Goal: Information Seeking & Learning: Learn about a topic

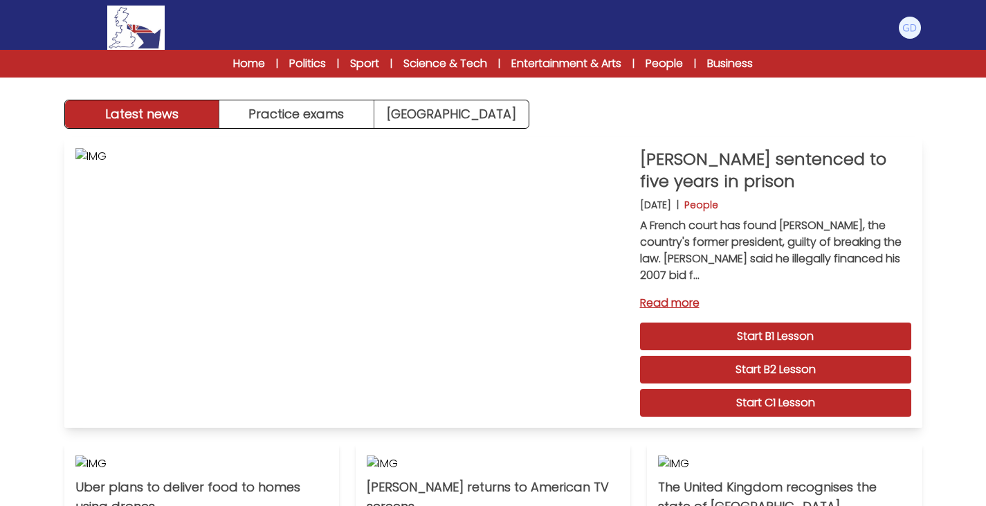
click at [754, 411] on link "Start C1 Lesson" at bounding box center [775, 403] width 271 height 28
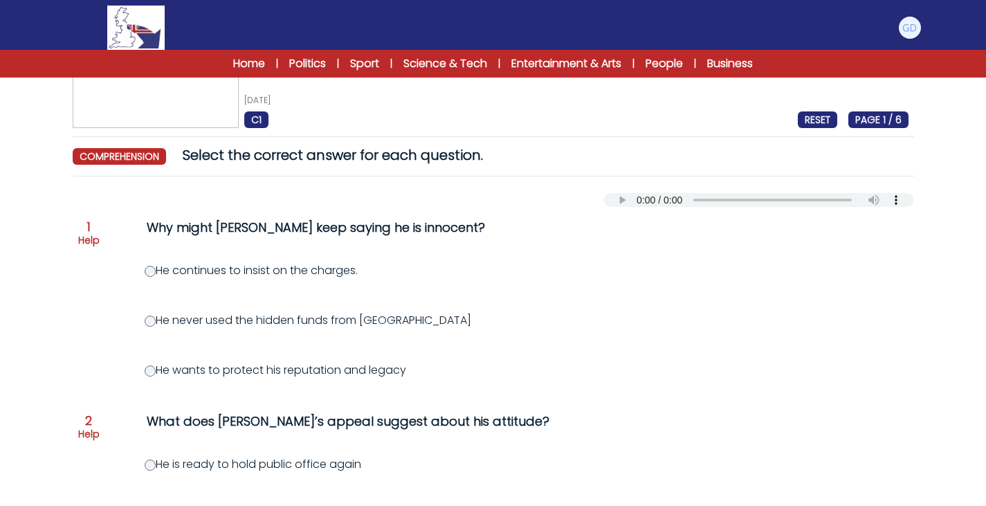
scroll to position [67, 0]
click at [625, 192] on div "Your browser does not support the audio element." at bounding box center [493, 196] width 841 height 19
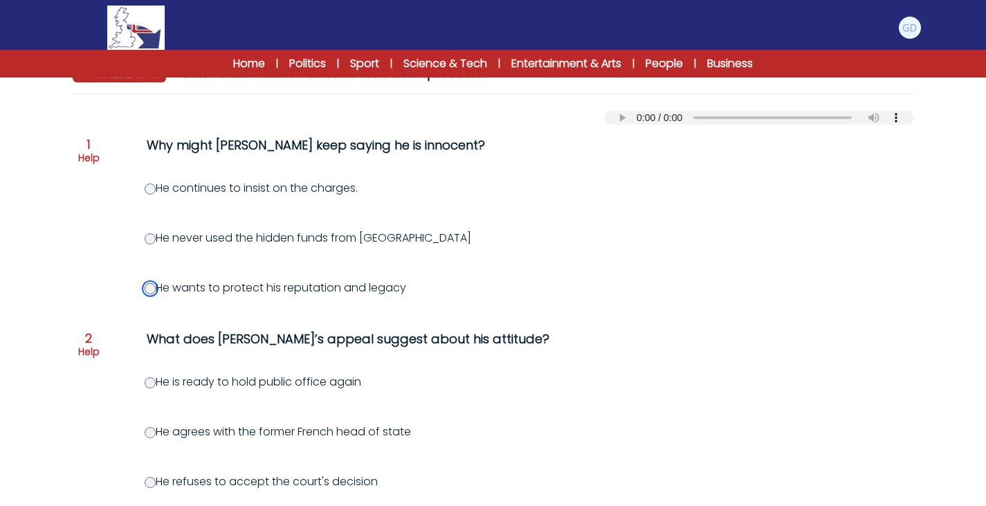
scroll to position [154, 0]
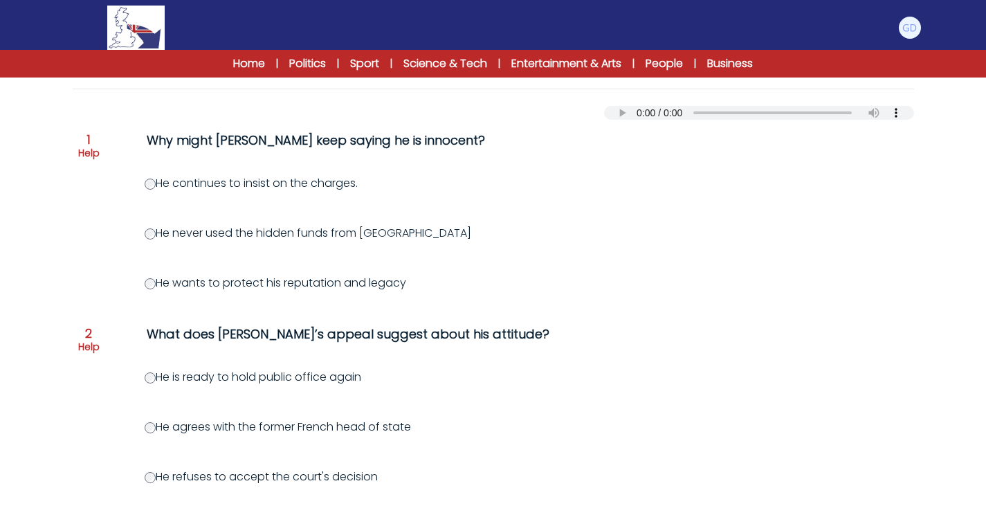
click at [103, 346] on div "Question 2 Help What does Sarkozy’s appeal suggest about his attitude?" at bounding box center [493, 340] width 830 height 33
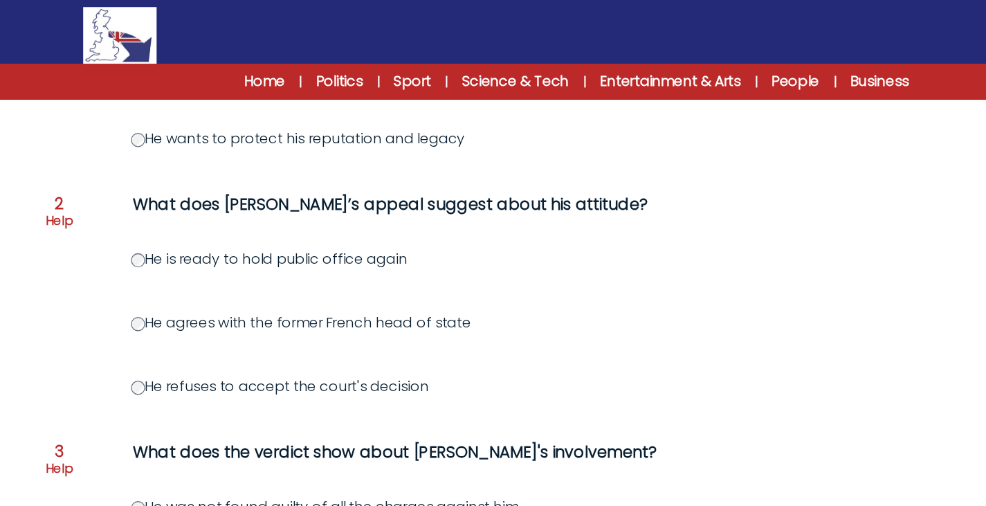
scroll to position [328, 0]
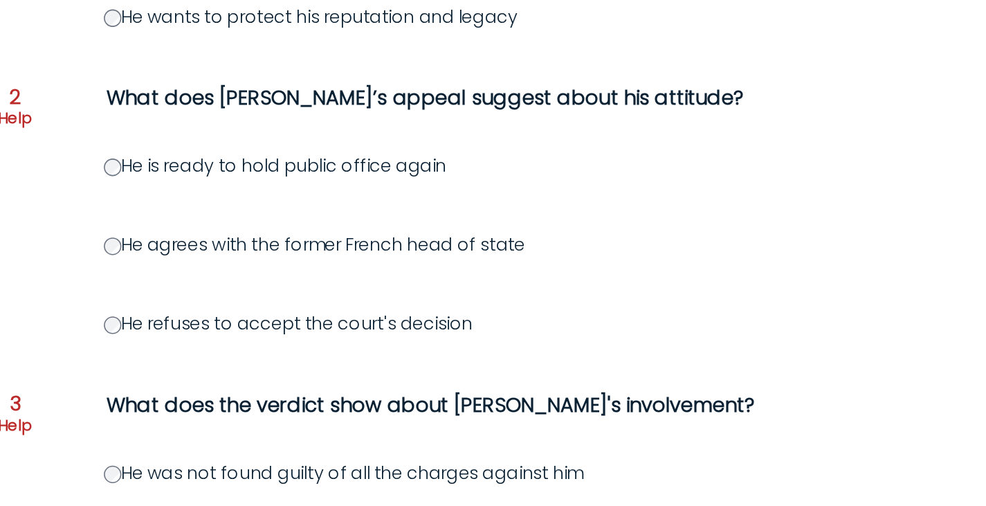
click at [95, 354] on div "Question 3 Help" at bounding box center [88, 362] width 21 height 30
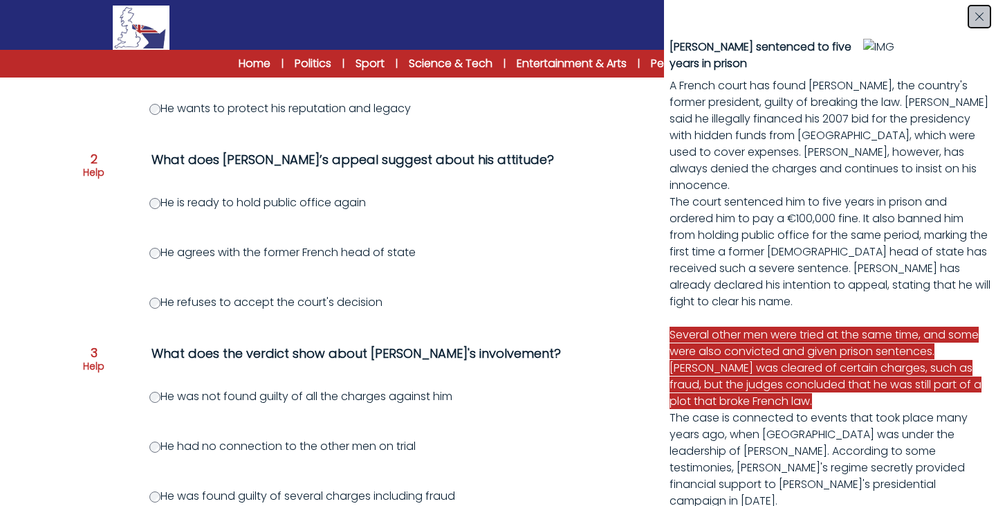
click at [978, 14] on icon "button" at bounding box center [979, 16] width 11 height 11
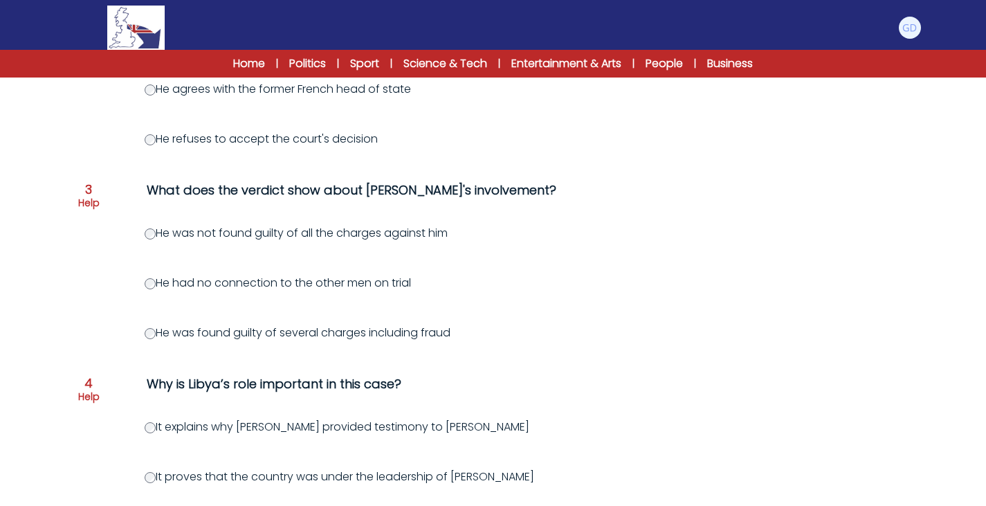
scroll to position [492, 0]
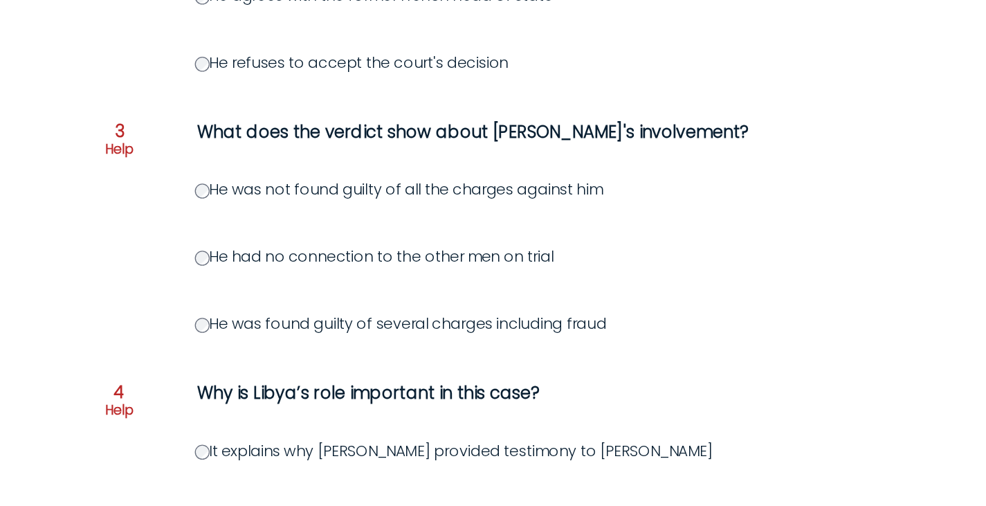
click at [64, 351] on div "Nicolas Sarkozy sentenced to five years in prison 29th September 2025 C1 RESET …" at bounding box center [494, 232] width 886 height 1260
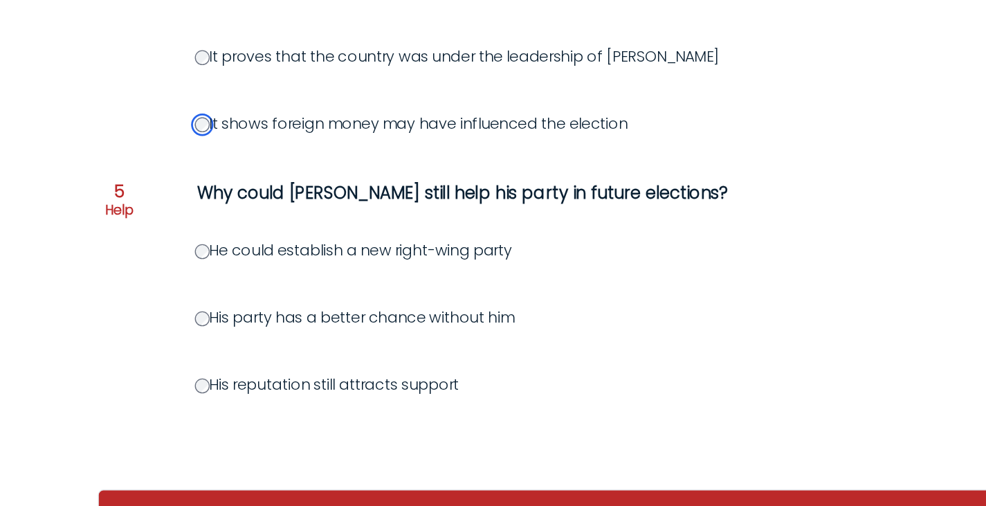
scroll to position [796, 0]
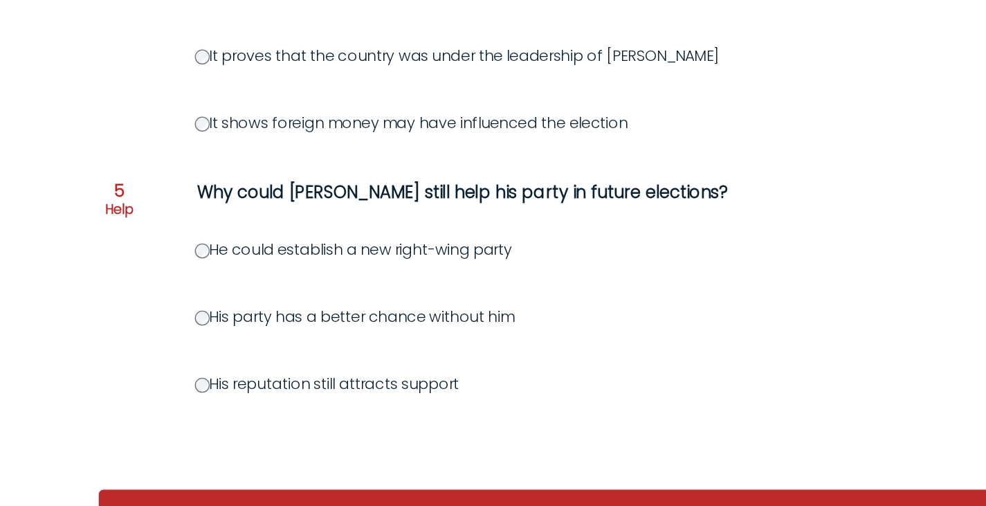
click at [156, 419] on label "His reputation still attracts support" at bounding box center [243, 415] width 196 height 16
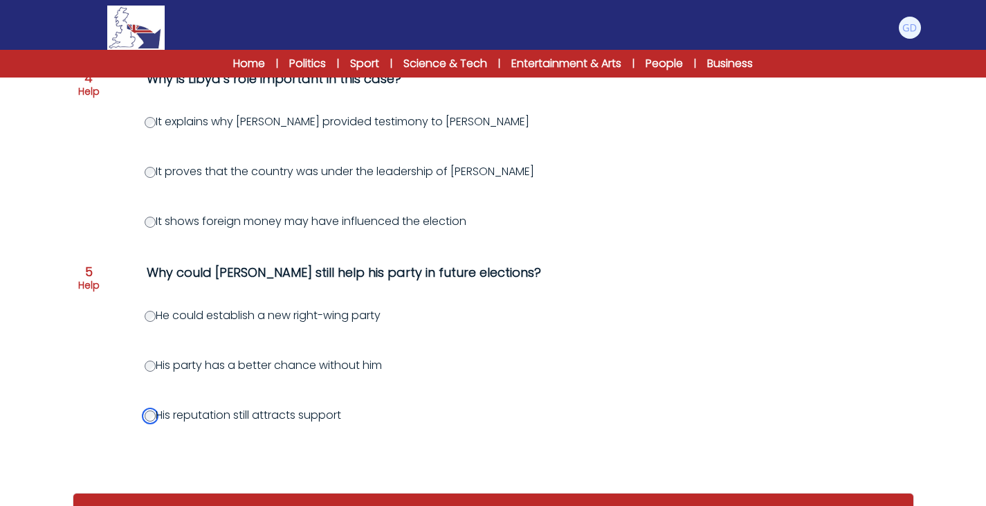
scroll to position [859, 0]
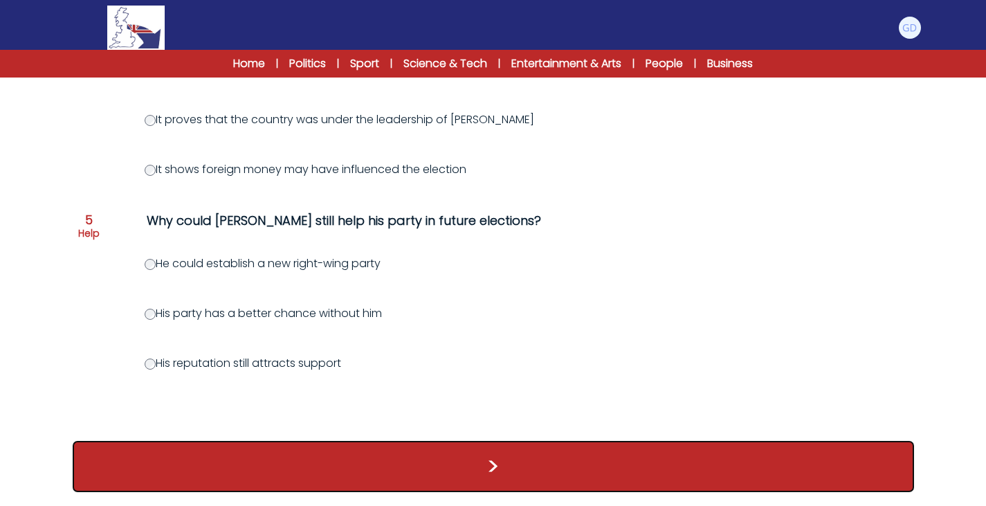
click at [327, 451] on button ">" at bounding box center [493, 466] width 841 height 51
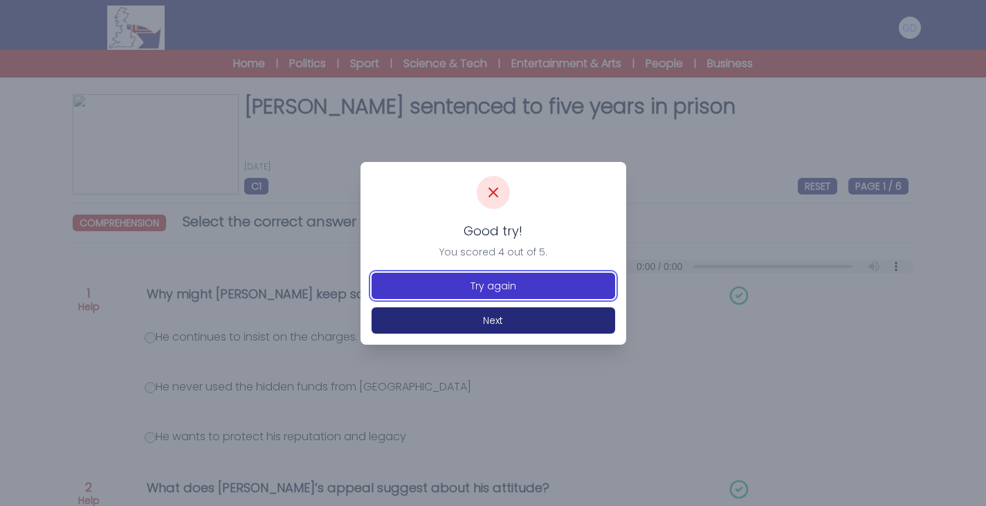
click at [563, 283] on button "Try again" at bounding box center [494, 286] width 244 height 26
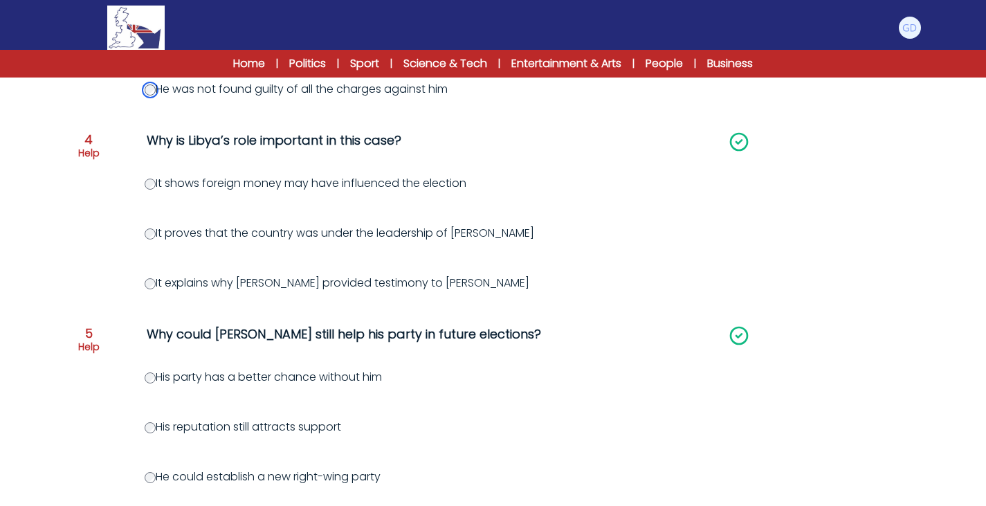
scroll to position [859, 0]
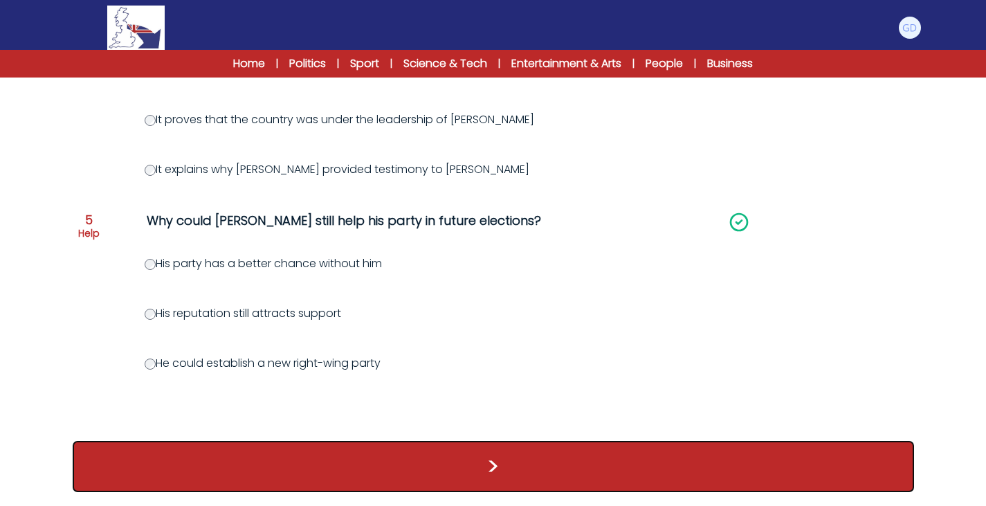
click at [265, 453] on button ">" at bounding box center [493, 466] width 841 height 51
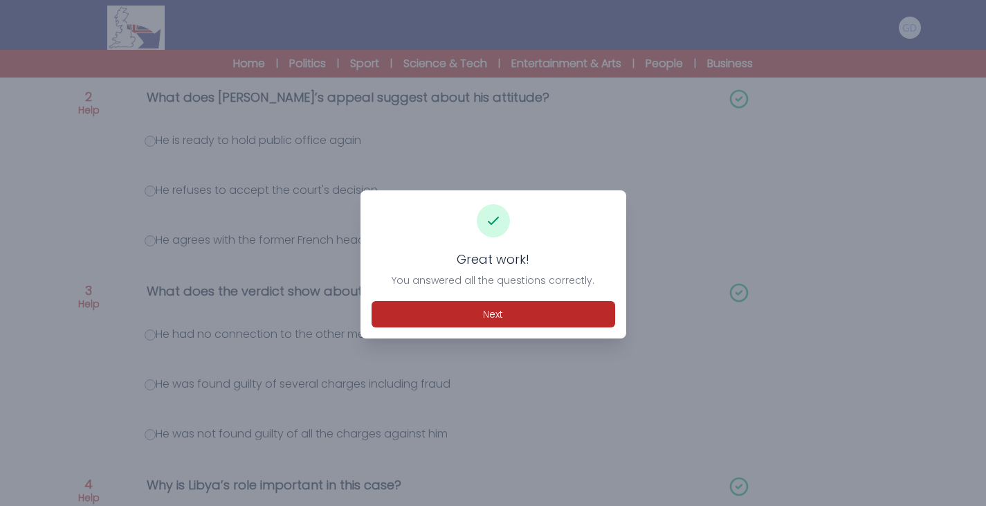
scroll to position [393, 0]
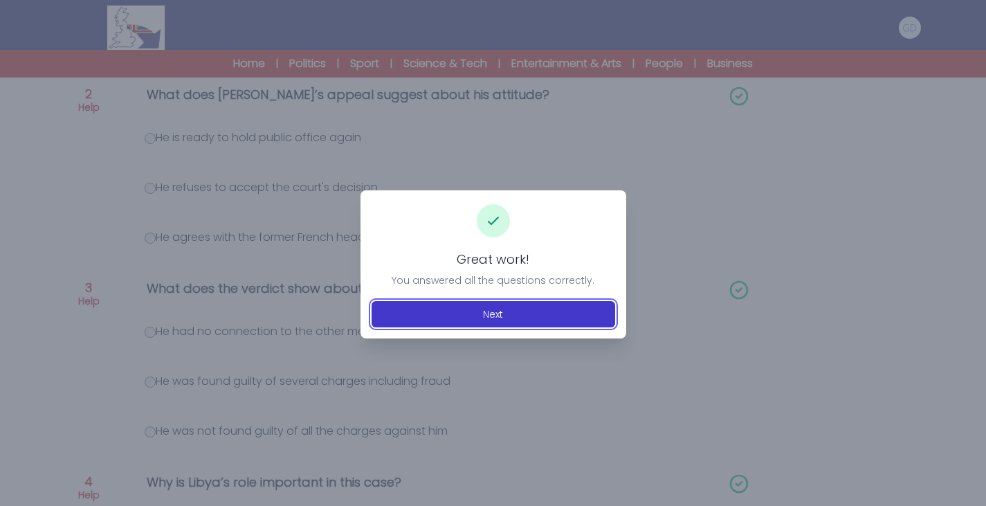
click at [405, 307] on button "Next" at bounding box center [494, 314] width 244 height 26
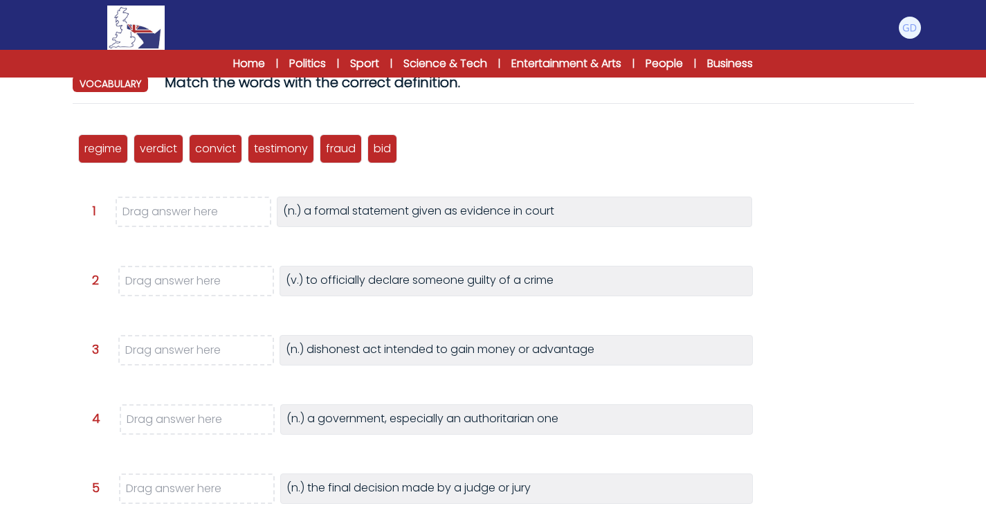
scroll to position [138, 0]
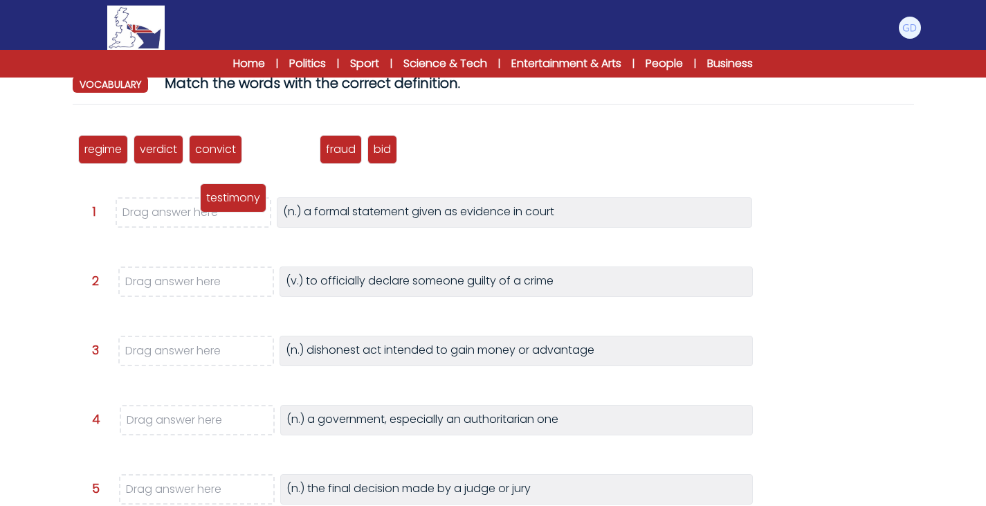
drag, startPoint x: 285, startPoint y: 158, endPoint x: 237, endPoint y: 208, distance: 68.5
click at [237, 208] on div "testimony" at bounding box center [233, 197] width 66 height 29
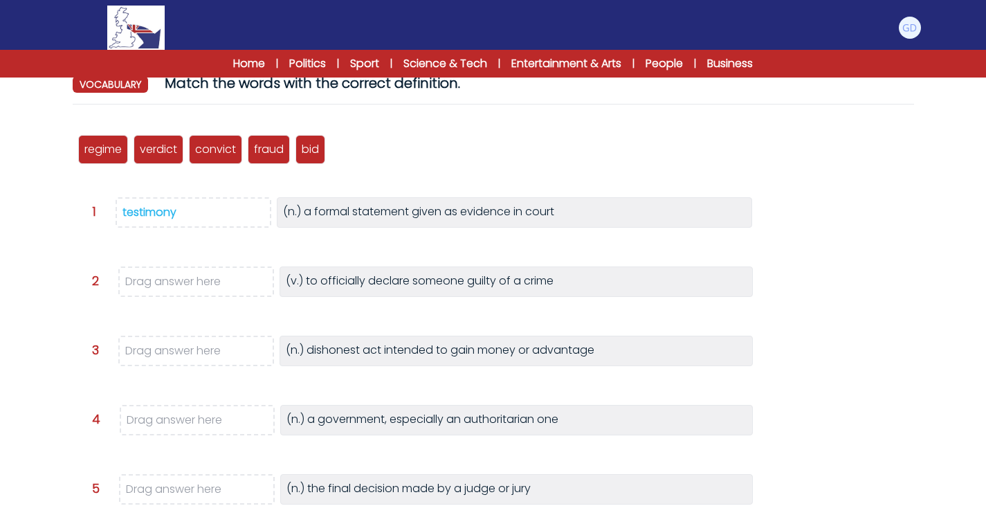
scroll to position [143, 0]
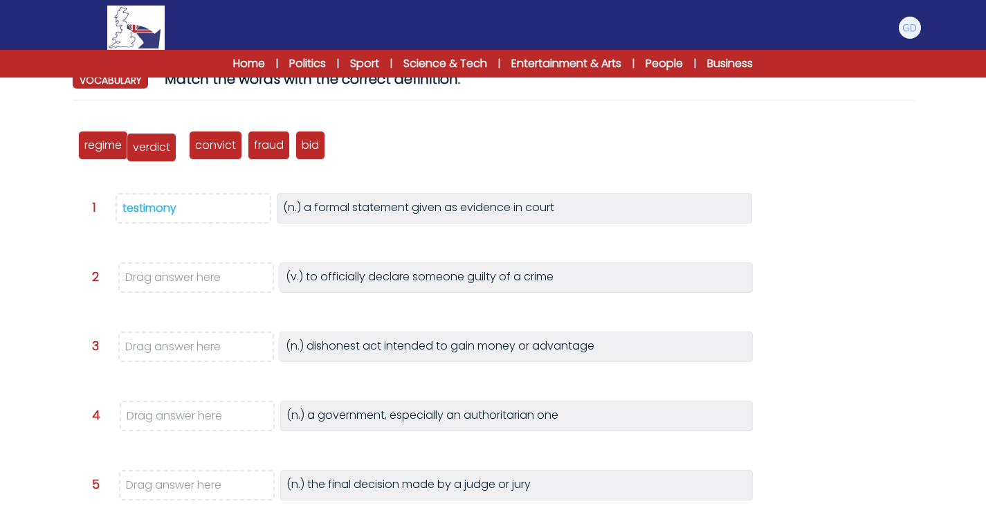
drag, startPoint x: 170, startPoint y: 156, endPoint x: 163, endPoint y: 162, distance: 8.9
click at [163, 162] on div "verdict" at bounding box center [152, 147] width 50 height 29
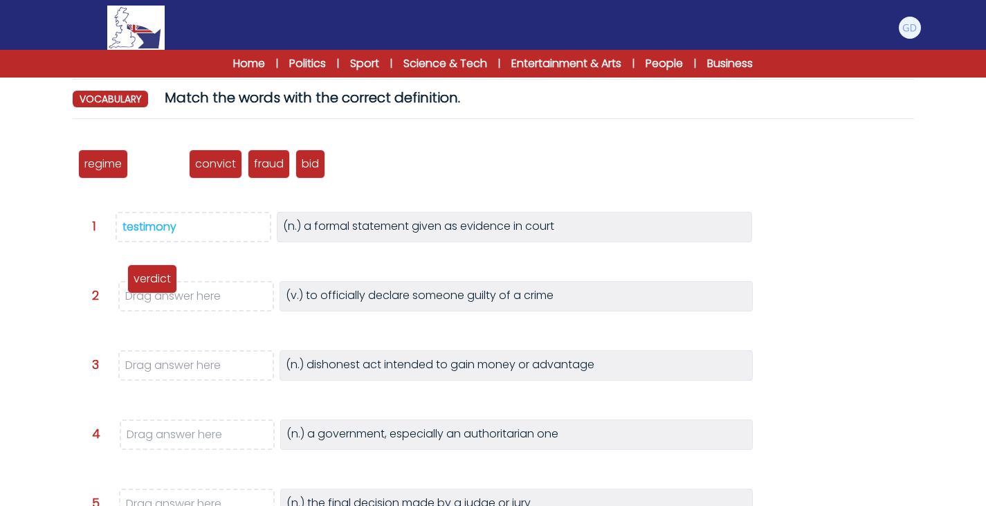
drag, startPoint x: 162, startPoint y: 164, endPoint x: 154, endPoint y: 291, distance: 126.8
click at [154, 287] on p "verdict" at bounding box center [152, 279] width 37 height 17
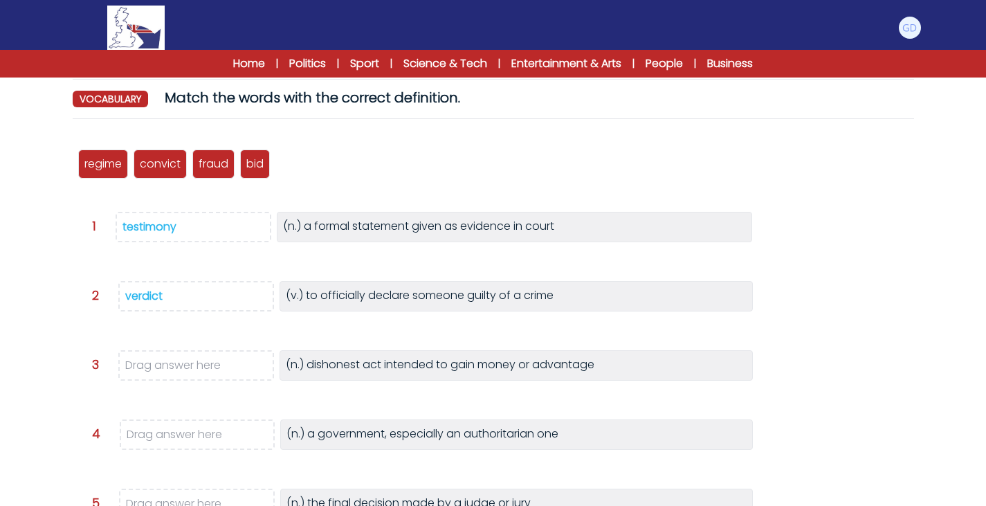
scroll to position [143, 0]
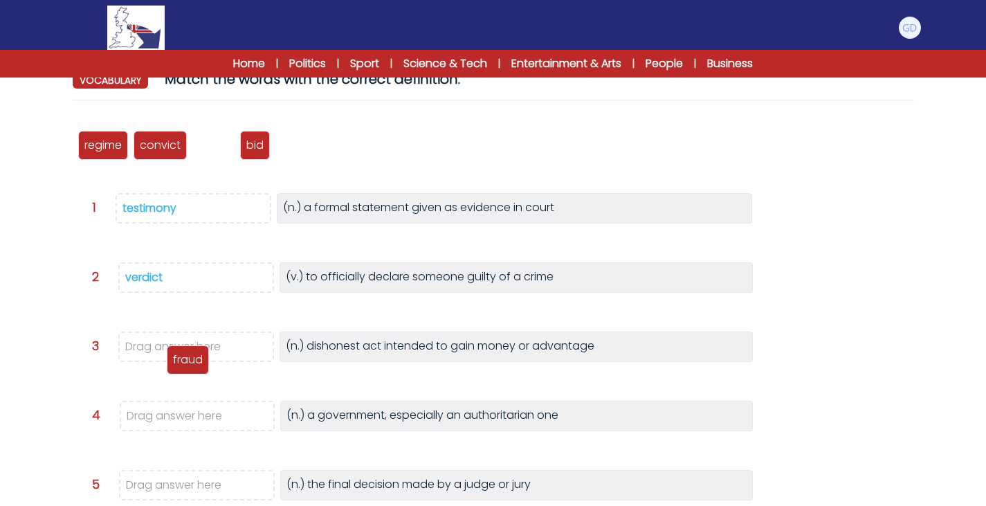
drag, startPoint x: 221, startPoint y: 174, endPoint x: 194, endPoint y: 364, distance: 191.5
click at [194, 364] on p "fraud" at bounding box center [188, 359] width 30 height 17
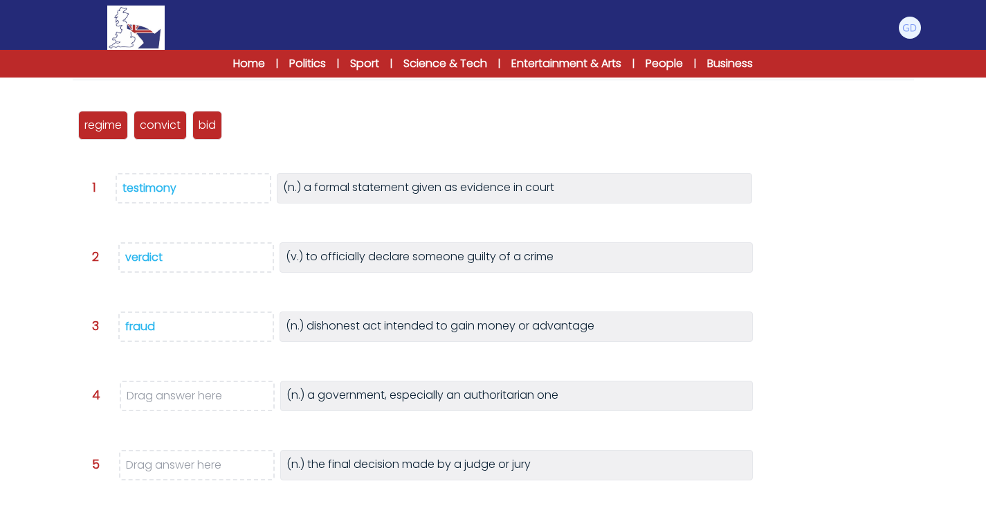
scroll to position [163, 0]
drag, startPoint x: 111, startPoint y: 123, endPoint x: 202, endPoint y: 390, distance: 281.6
click at [202, 390] on p "regime" at bounding box center [193, 388] width 37 height 17
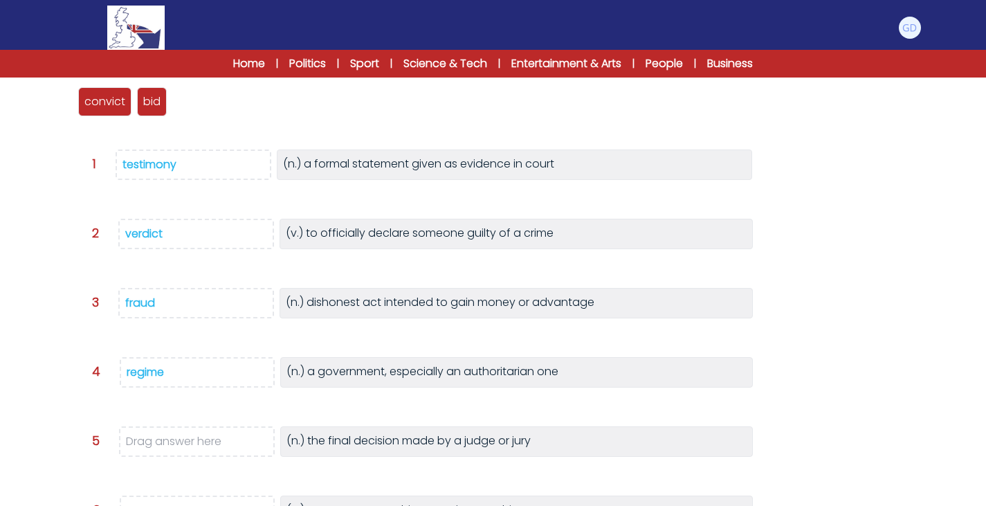
scroll to position [192, 0]
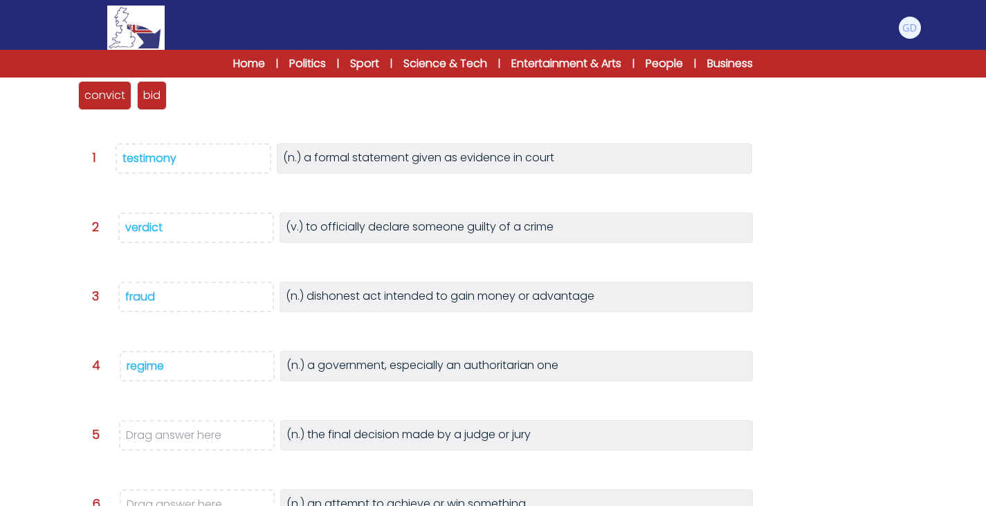
click at [152, 219] on span "verdict" at bounding box center [196, 227] width 156 height 30
click at [150, 226] on div "verdict" at bounding box center [143, 227] width 37 height 16
drag, startPoint x: 193, startPoint y: 104, endPoint x: 250, endPoint y: 447, distance: 347.2
click at [250, 447] on div "verdict" at bounding box center [255, 438] width 50 height 29
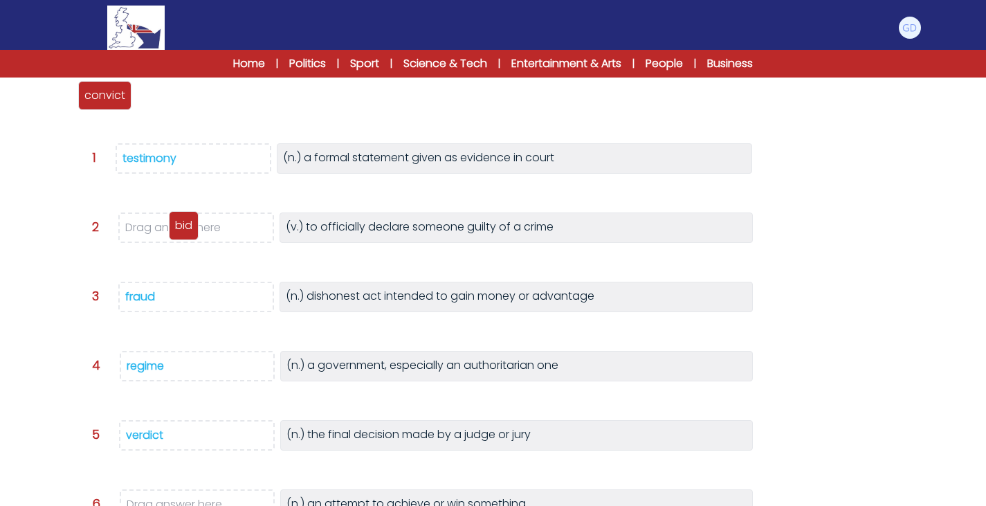
drag, startPoint x: 153, startPoint y: 104, endPoint x: 185, endPoint y: 234, distance: 133.9
click at [185, 234] on div "bid" at bounding box center [184, 225] width 30 height 29
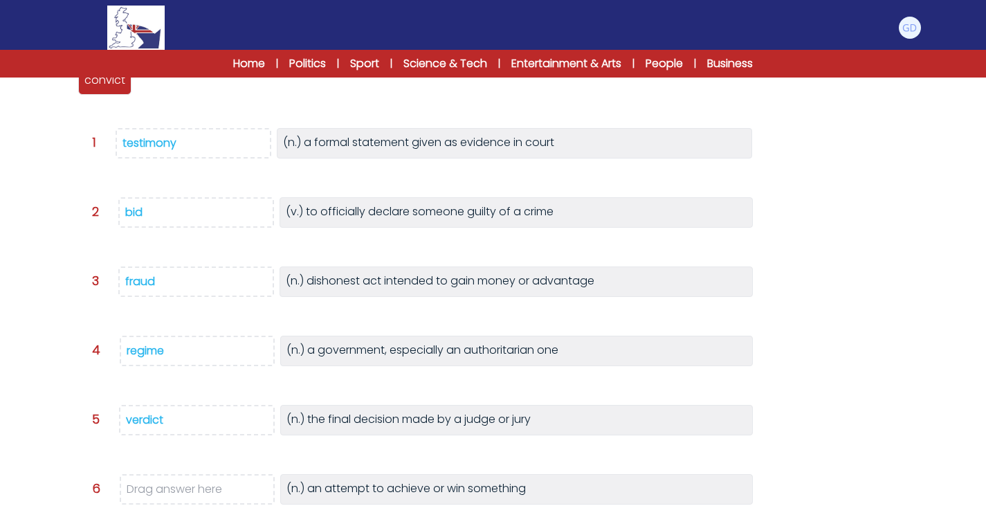
scroll to position [205, 0]
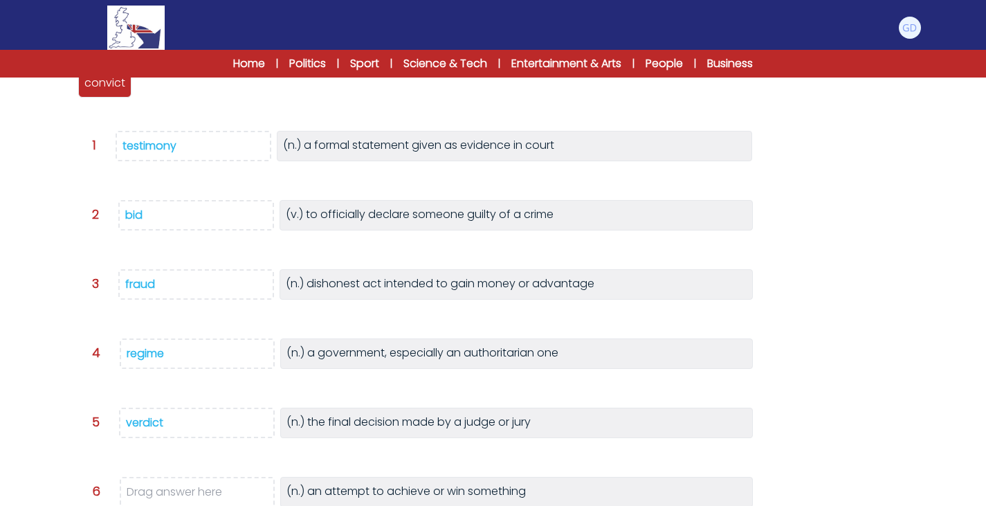
click at [135, 216] on div "bid" at bounding box center [133, 215] width 17 height 16
drag, startPoint x: 145, startPoint y: 89, endPoint x: 170, endPoint y: 497, distance: 408.9
click at [170, 497] on span "bid" at bounding box center [175, 494] width 17 height 16
drag, startPoint x: 100, startPoint y: 91, endPoint x: 154, endPoint y: 228, distance: 147.2
click at [154, 228] on p "convict" at bounding box center [160, 220] width 41 height 17
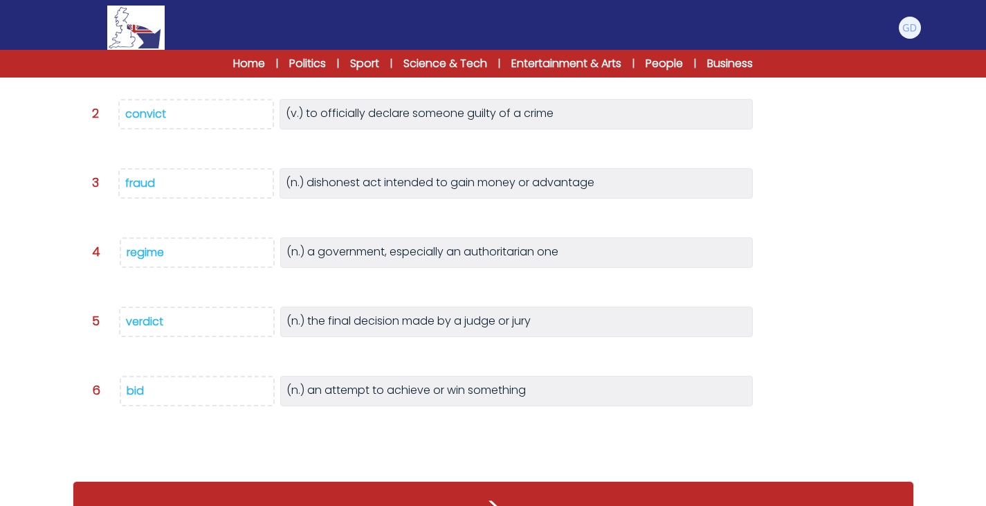
scroll to position [327, 0]
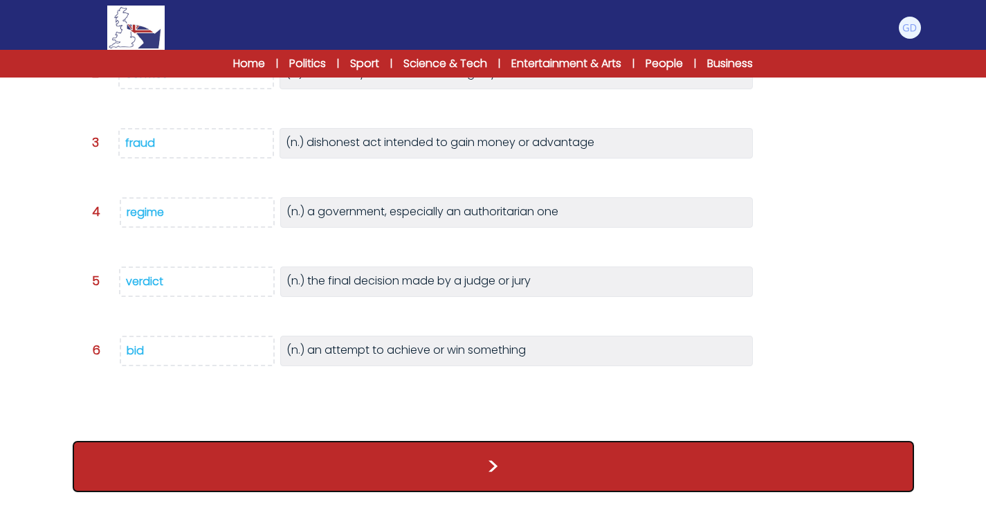
click at [320, 468] on button ">" at bounding box center [493, 466] width 841 height 51
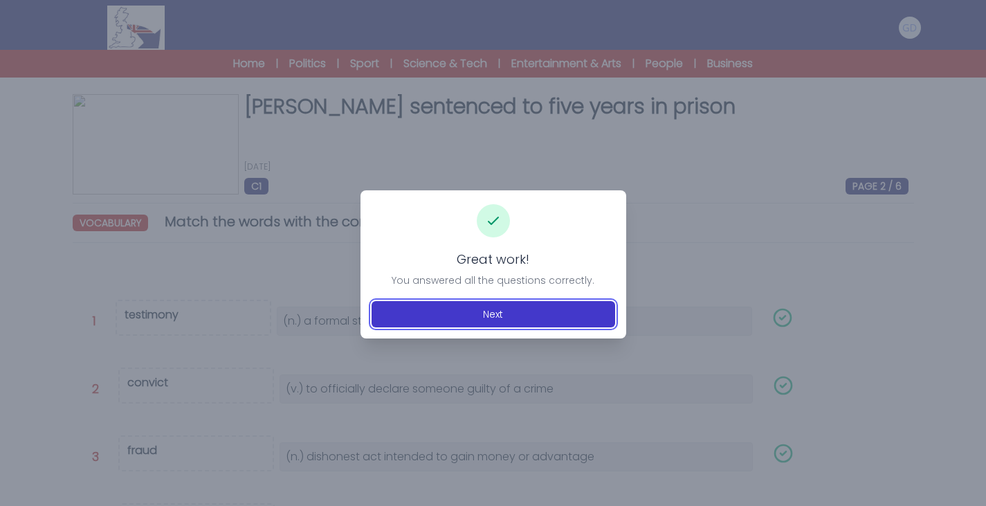
click at [484, 320] on button "Next" at bounding box center [494, 314] width 244 height 26
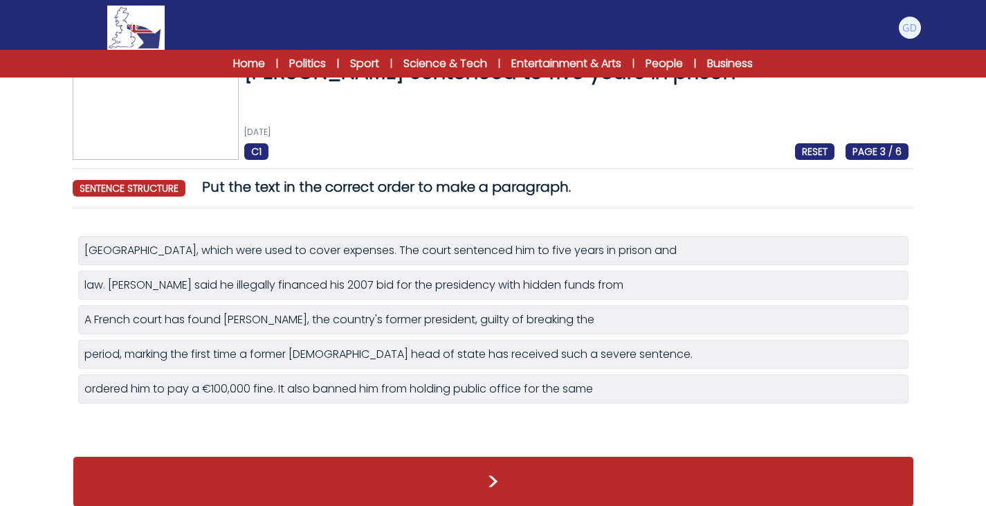
scroll to position [37, 0]
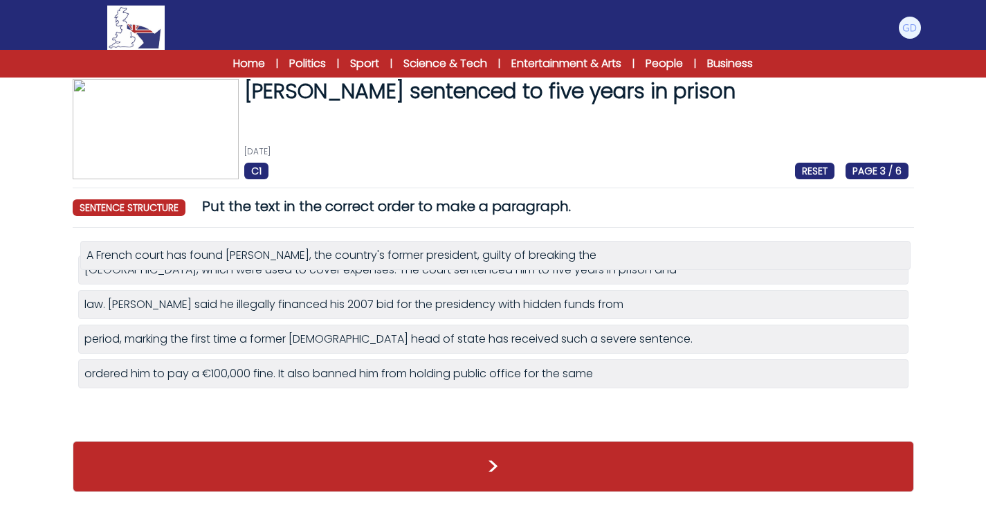
drag, startPoint x: 132, startPoint y: 330, endPoint x: 134, endPoint y: 268, distance: 61.6
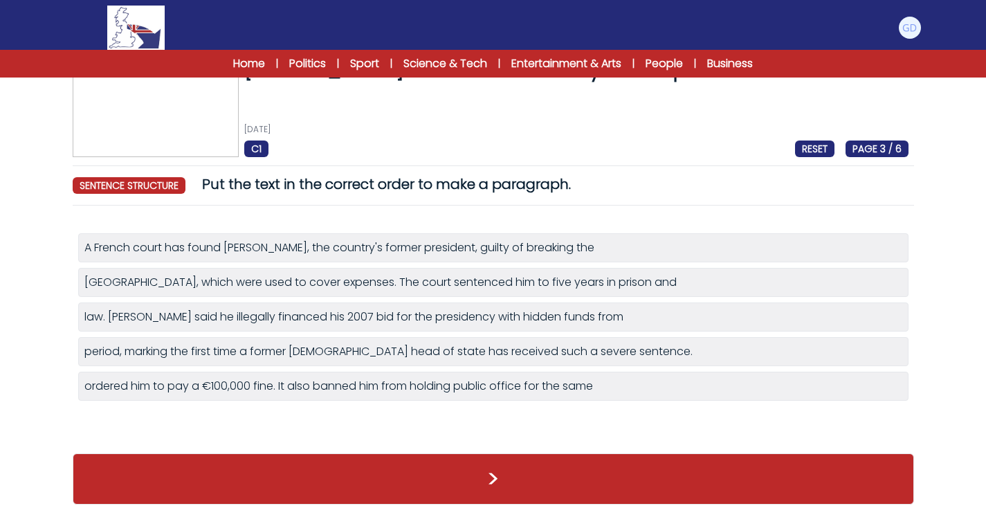
scroll to position [26, 0]
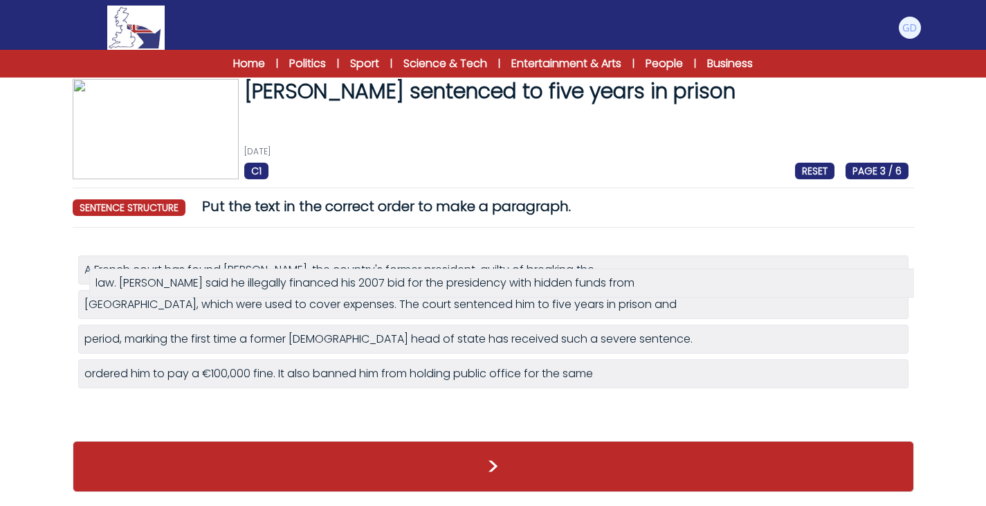
drag, startPoint x: 167, startPoint y: 324, endPoint x: 178, endPoint y: 282, distance: 43.6
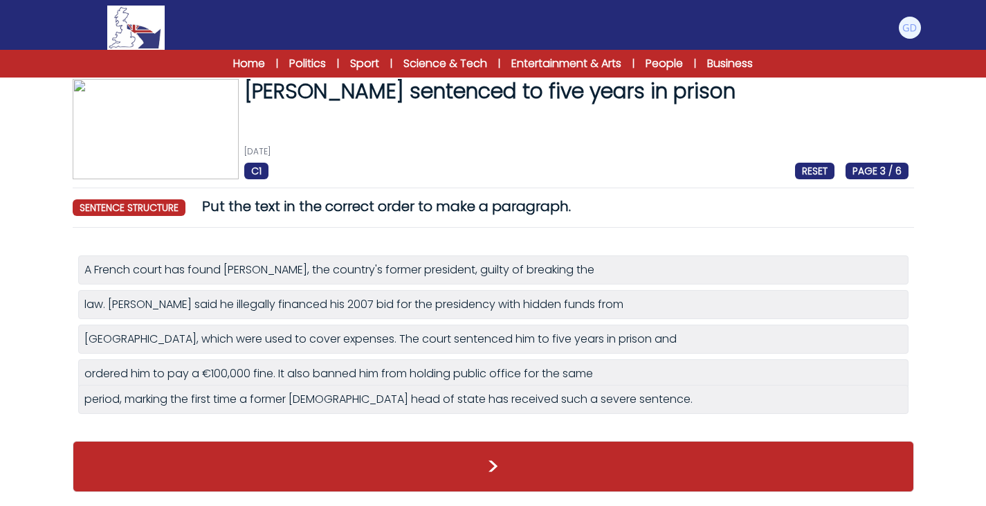
drag, startPoint x: 252, startPoint y: 365, endPoint x: 252, endPoint y: 413, distance: 47.7
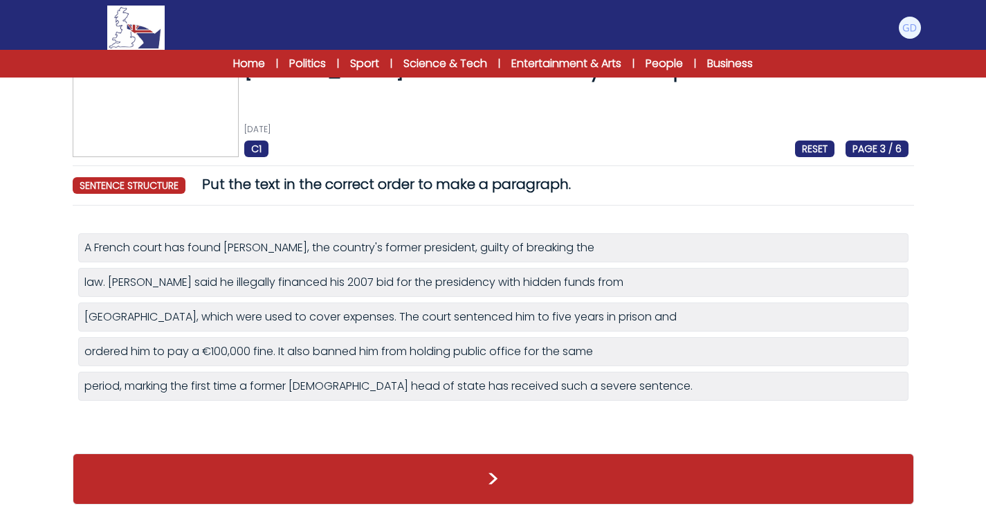
scroll to position [50, 0]
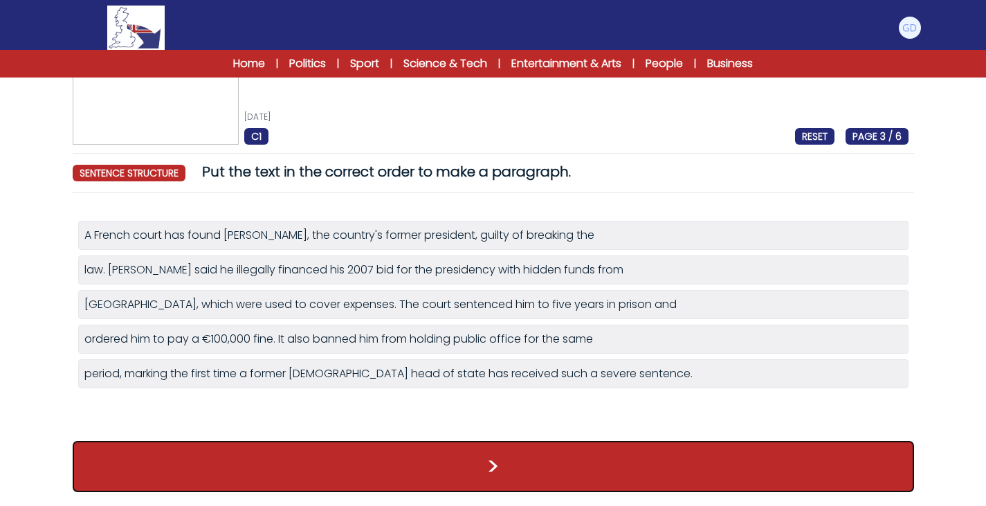
click at [523, 456] on button ">" at bounding box center [493, 466] width 841 height 51
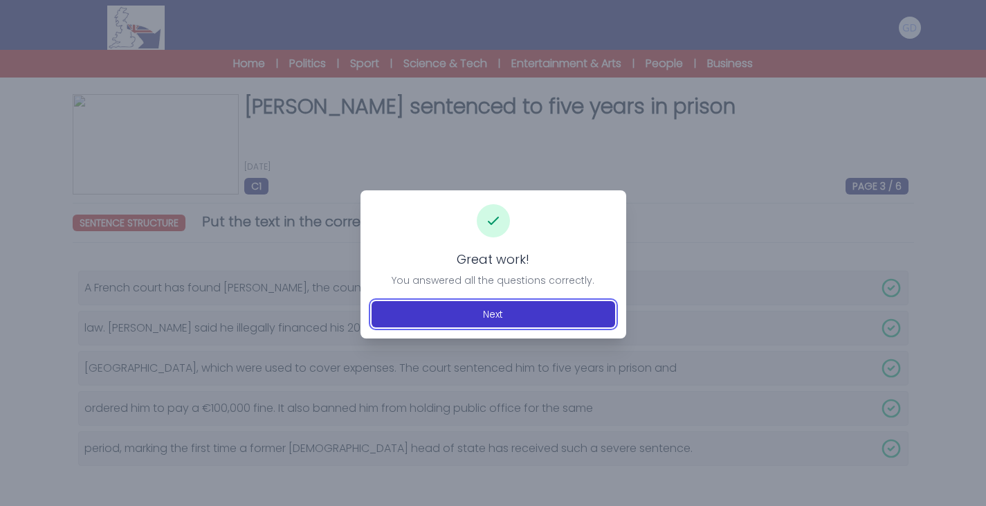
click at [563, 315] on button "Next" at bounding box center [494, 314] width 244 height 26
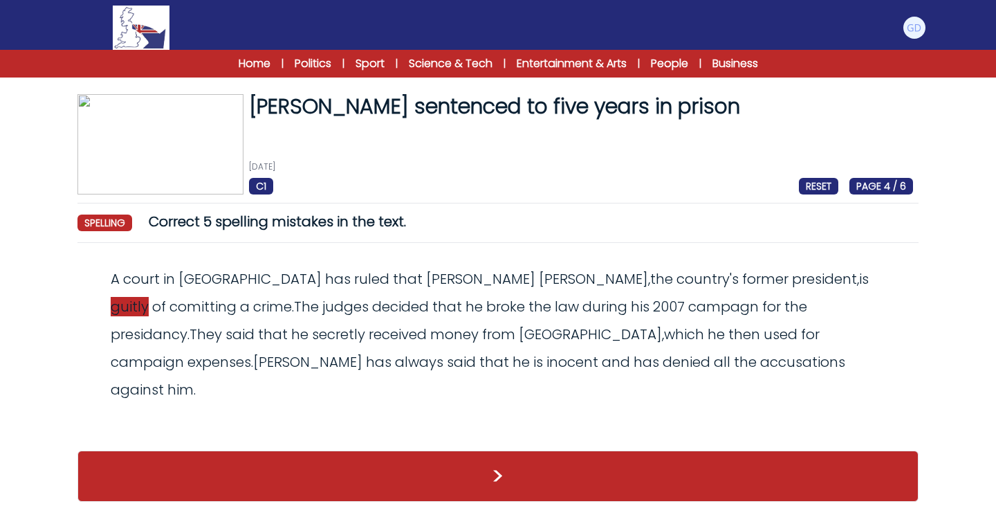
click at [149, 297] on span "guitly" at bounding box center [130, 306] width 38 height 19
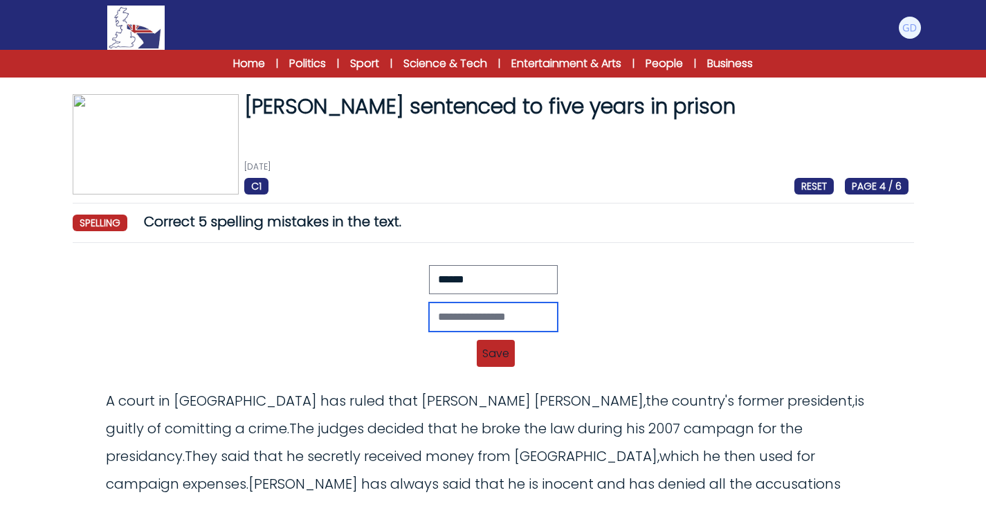
click at [484, 314] on input "text" at bounding box center [493, 316] width 129 height 29
type input "******"
click at [495, 345] on span "Save" at bounding box center [496, 353] width 38 height 27
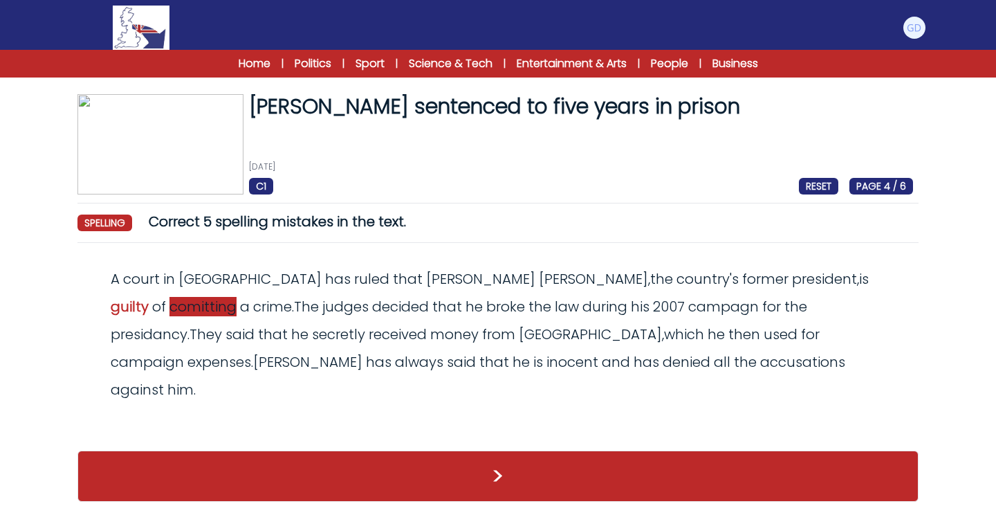
click at [237, 297] on span "comitting" at bounding box center [203, 306] width 67 height 19
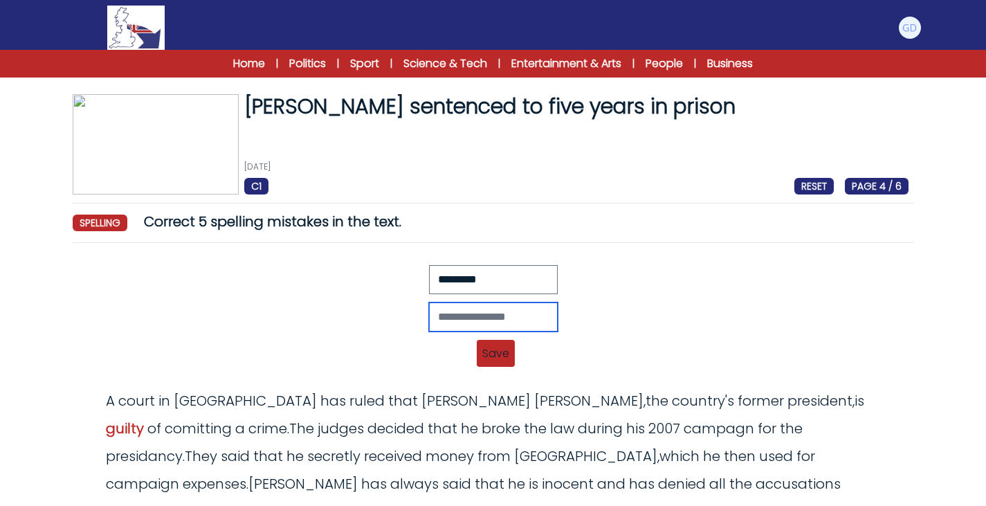
click at [479, 309] on input "text" at bounding box center [493, 316] width 129 height 29
type input "**********"
click at [496, 349] on span "Save" at bounding box center [496, 353] width 38 height 27
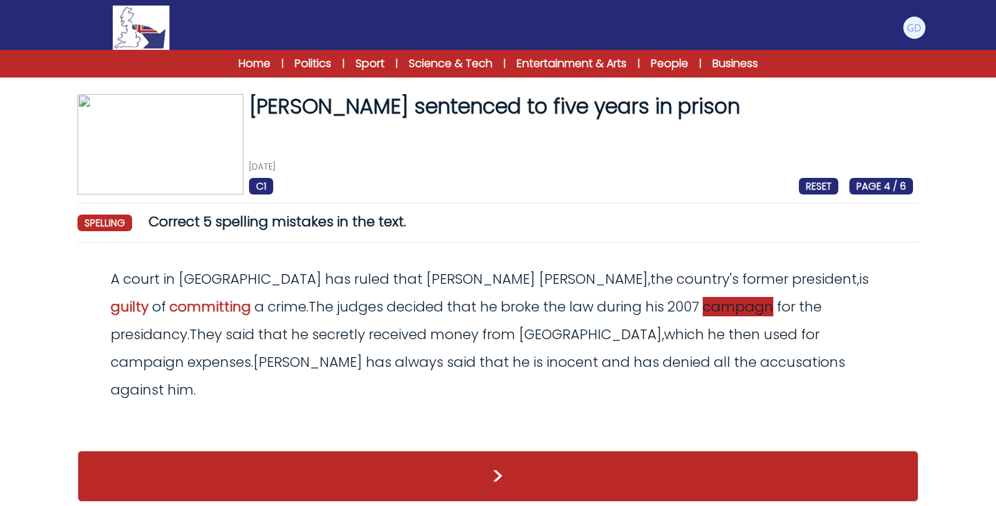
click at [703, 304] on span "campagn" at bounding box center [738, 306] width 71 height 19
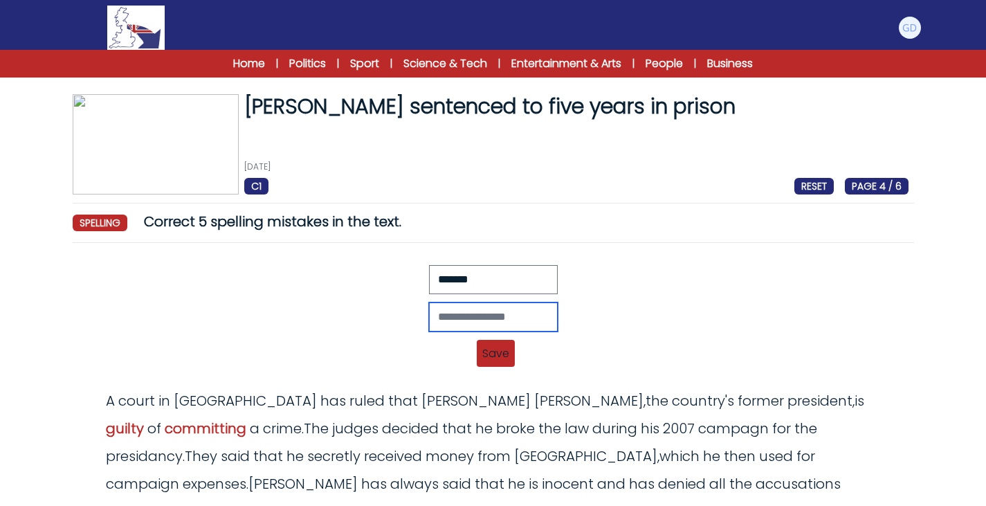
click at [538, 304] on input "text" at bounding box center [493, 316] width 129 height 29
type input "********"
click at [495, 356] on span "Save" at bounding box center [496, 353] width 38 height 27
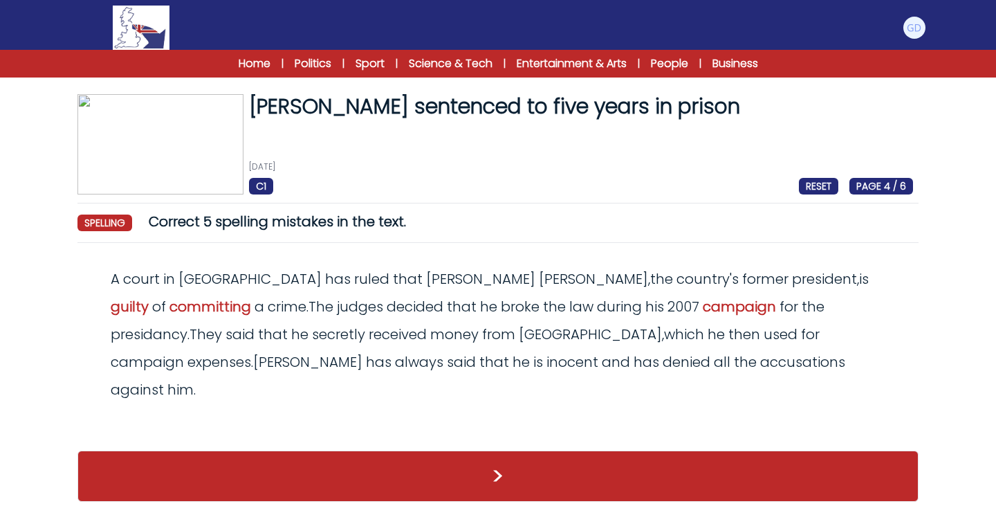
click at [547, 369] on span "inocent" at bounding box center [573, 361] width 52 height 19
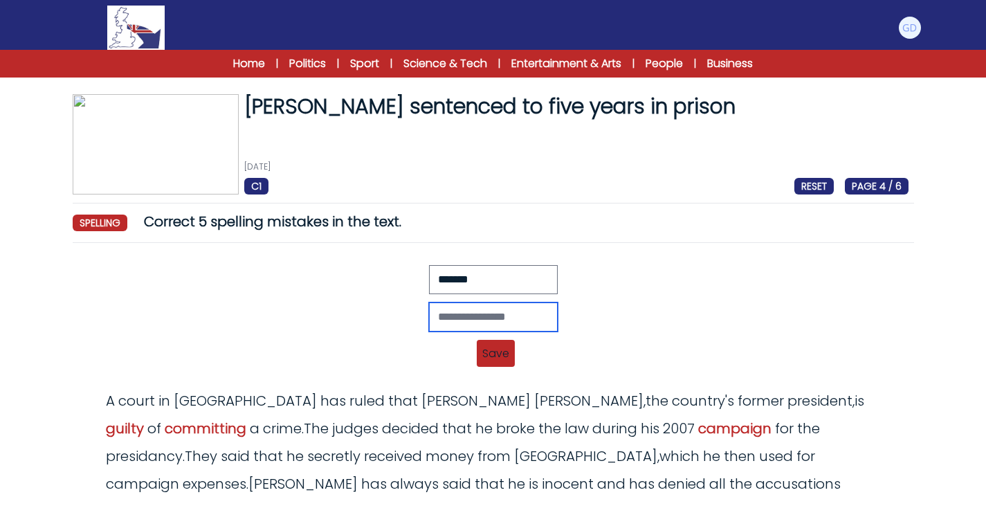
click at [451, 313] on input "text" at bounding box center [493, 316] width 129 height 29
type input "********"
click at [486, 348] on span "Save" at bounding box center [496, 353] width 38 height 27
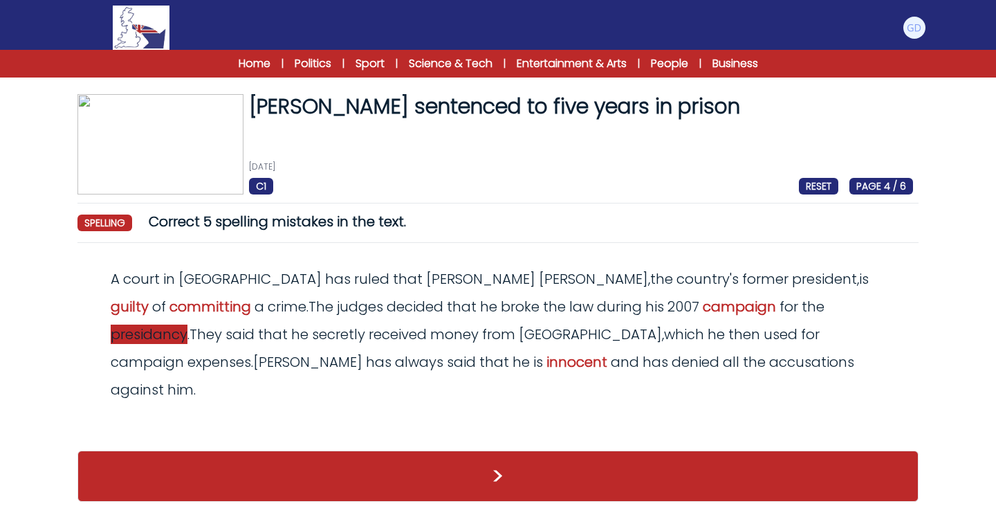
click at [188, 324] on span "presidancy" at bounding box center [149, 333] width 77 height 19
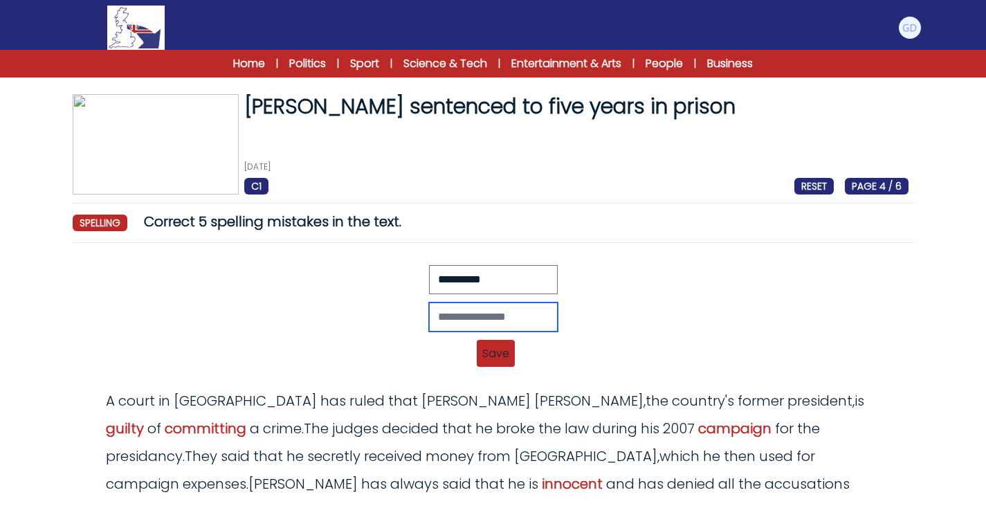
click at [491, 310] on input "text" at bounding box center [493, 316] width 129 height 29
click at [466, 316] on input "**********" at bounding box center [493, 316] width 129 height 29
type input "**********"
click at [502, 362] on span "Save" at bounding box center [496, 353] width 38 height 27
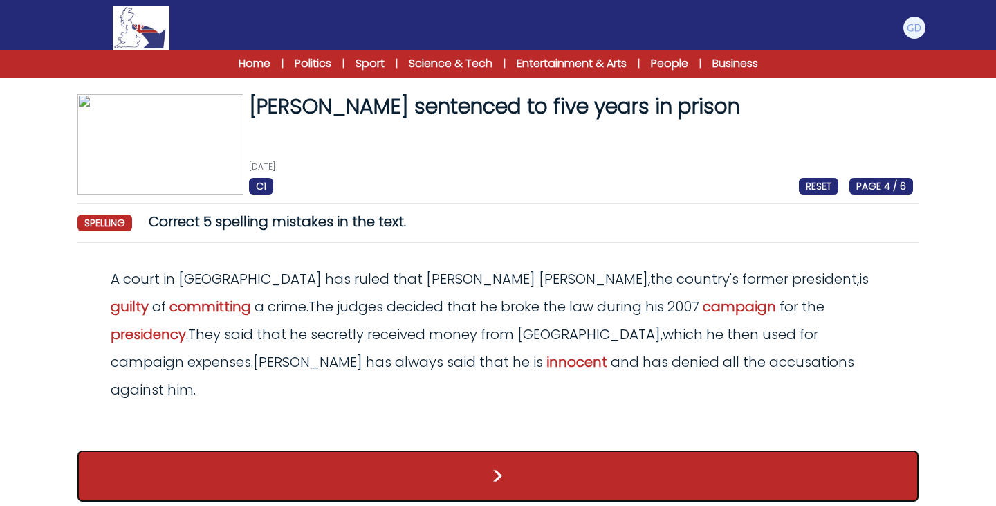
click at [539, 450] on button ">" at bounding box center [497, 475] width 841 height 51
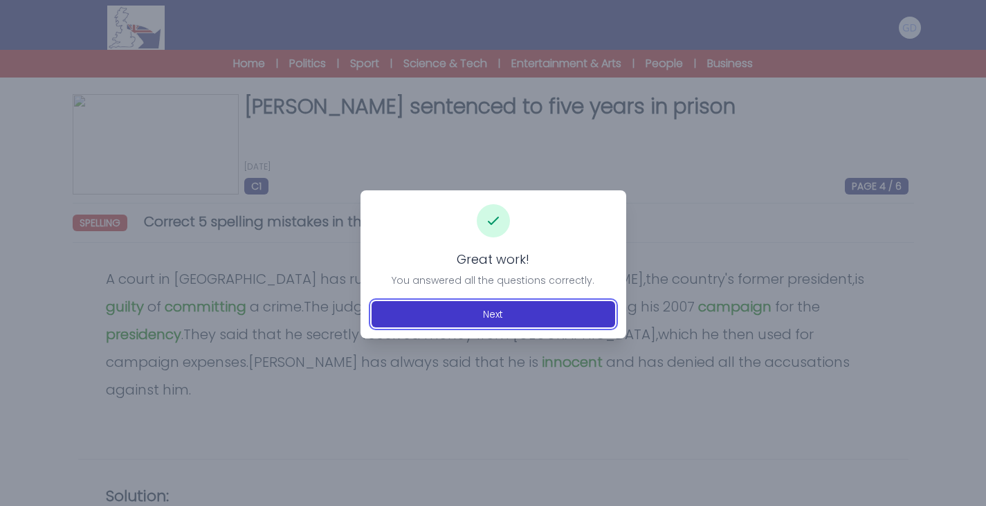
click at [533, 318] on button "Next" at bounding box center [494, 314] width 244 height 26
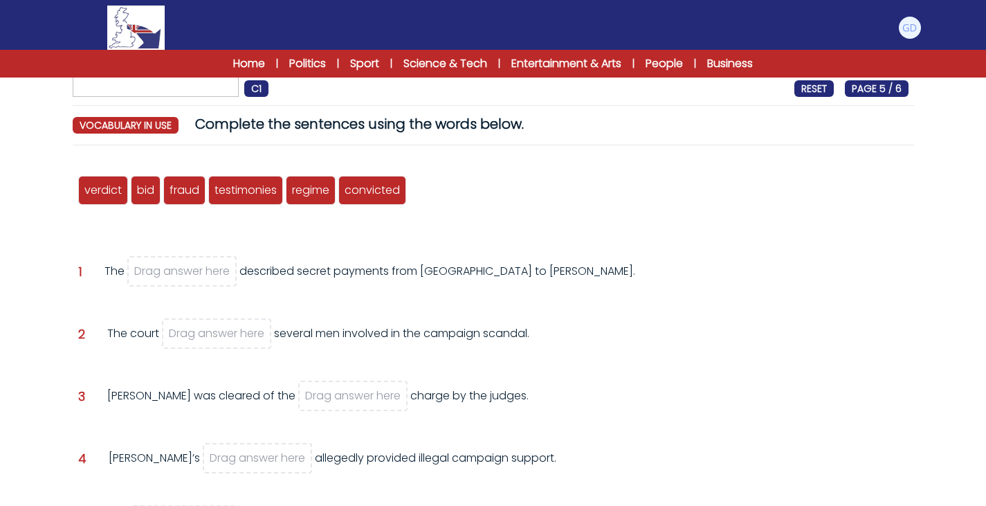
scroll to position [97, 0]
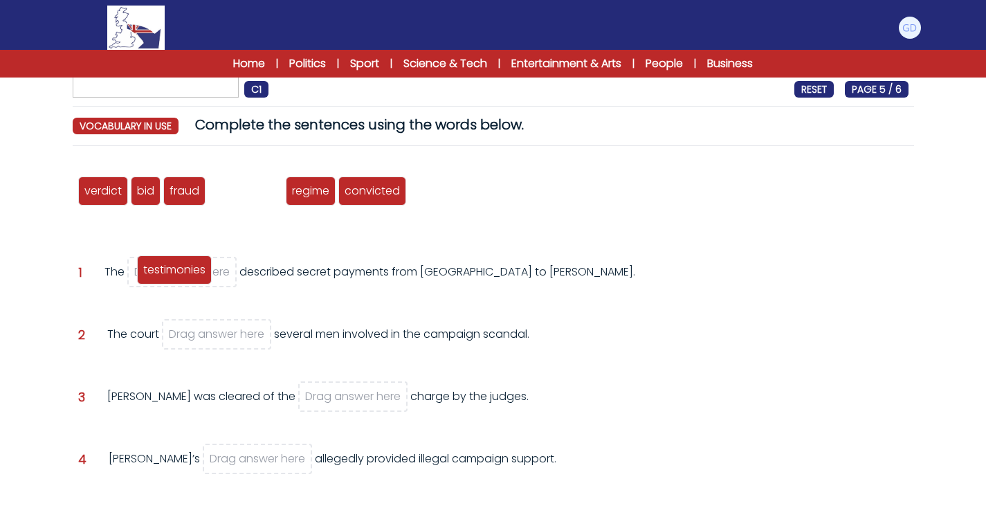
drag, startPoint x: 232, startPoint y: 192, endPoint x: 161, endPoint y: 271, distance: 106.3
click at [161, 271] on span "testimonies" at bounding box center [174, 270] width 62 height 16
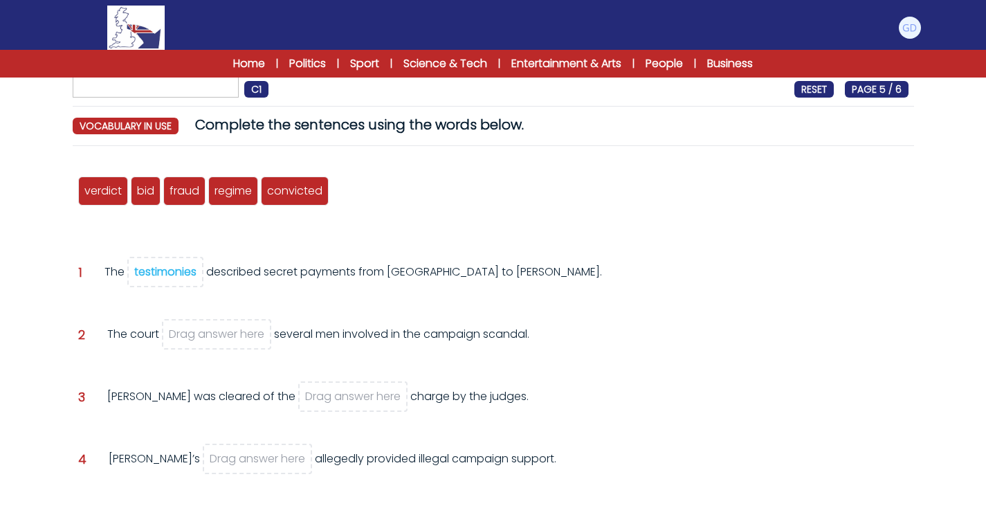
scroll to position [139, 0]
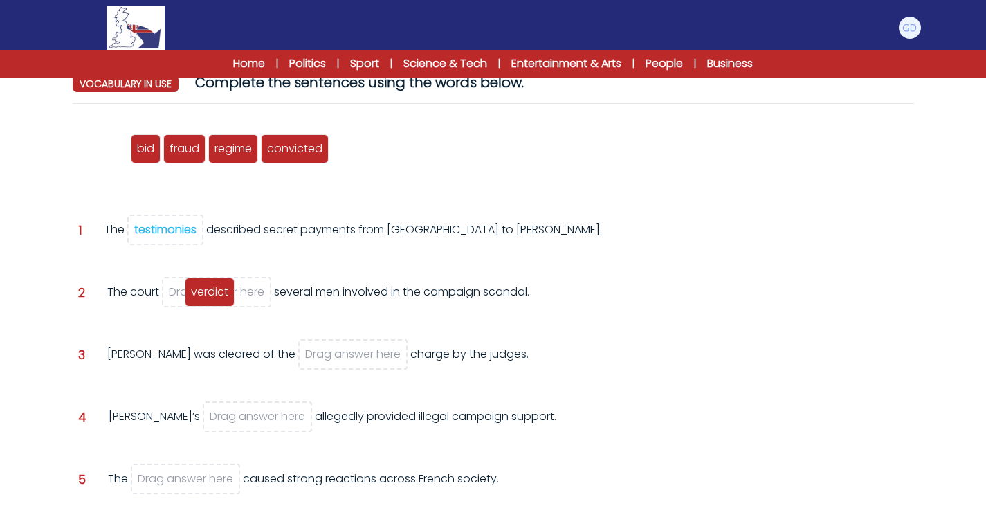
drag, startPoint x: 115, startPoint y: 158, endPoint x: 221, endPoint y: 301, distance: 178.5
click at [221, 301] on div "verdict" at bounding box center [210, 291] width 50 height 29
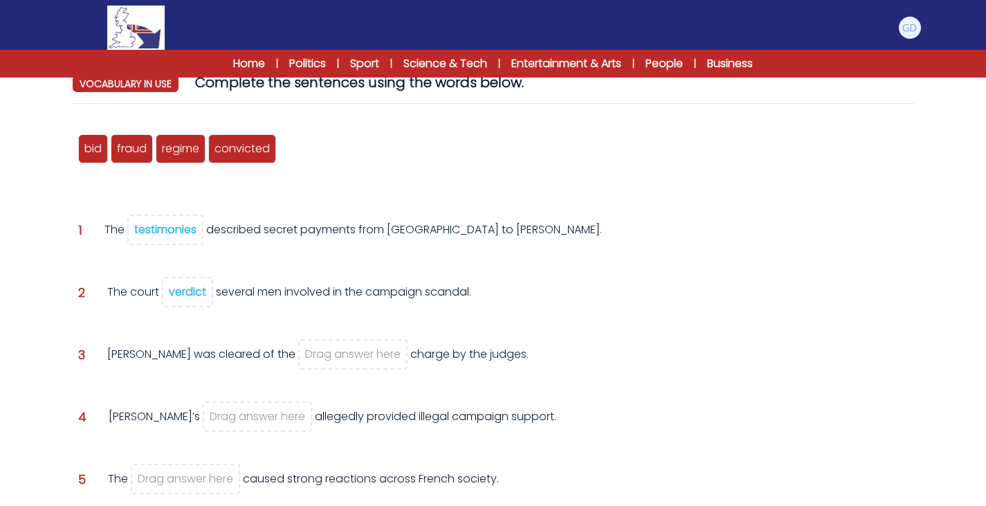
scroll to position [140, 0]
drag, startPoint x: 192, startPoint y: 293, endPoint x: 123, endPoint y: 120, distance: 186.3
click at [123, 120] on div "verdict bid fraud testimonies regime convicted Question 1 The" at bounding box center [493, 365] width 841 height 502
click at [186, 282] on span "verdict" at bounding box center [187, 291] width 51 height 30
click at [190, 293] on div "verdict" at bounding box center [187, 291] width 37 height 16
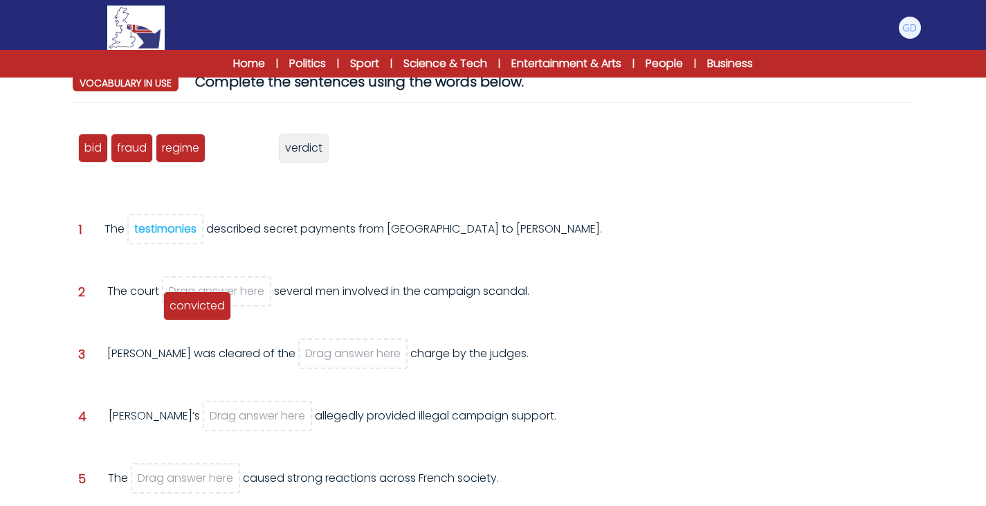
drag, startPoint x: 244, startPoint y: 145, endPoint x: 200, endPoint y: 284, distance: 146.0
click at [200, 298] on span "convicted" at bounding box center [197, 306] width 55 height 16
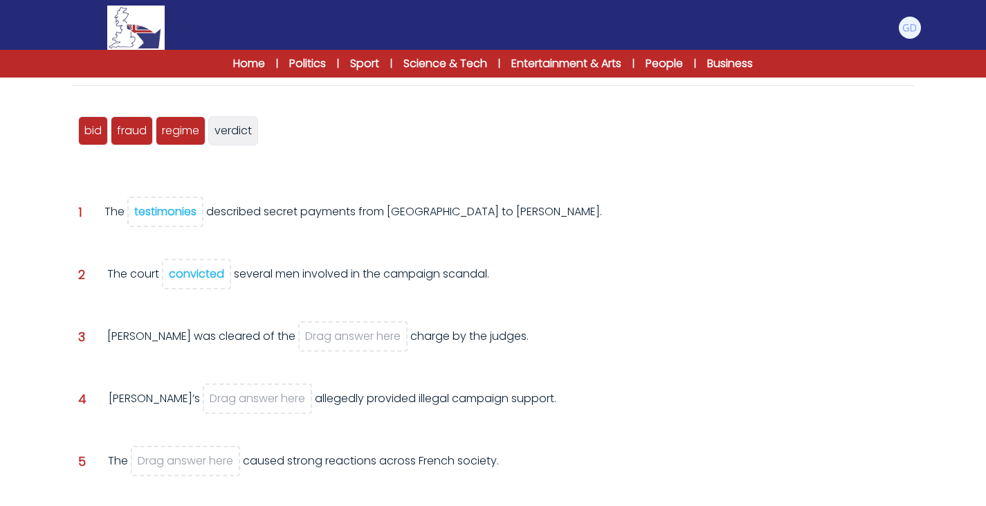
scroll to position [156, 0]
click at [75, 131] on div "verdict bid fraud testimonies regime convicted verdict Question 1" at bounding box center [493, 349] width 841 height 502
drag, startPoint x: 117, startPoint y: 137, endPoint x: 275, endPoint y: 341, distance: 258.4
click at [275, 341] on span "fraud" at bounding box center [290, 335] width 30 height 16
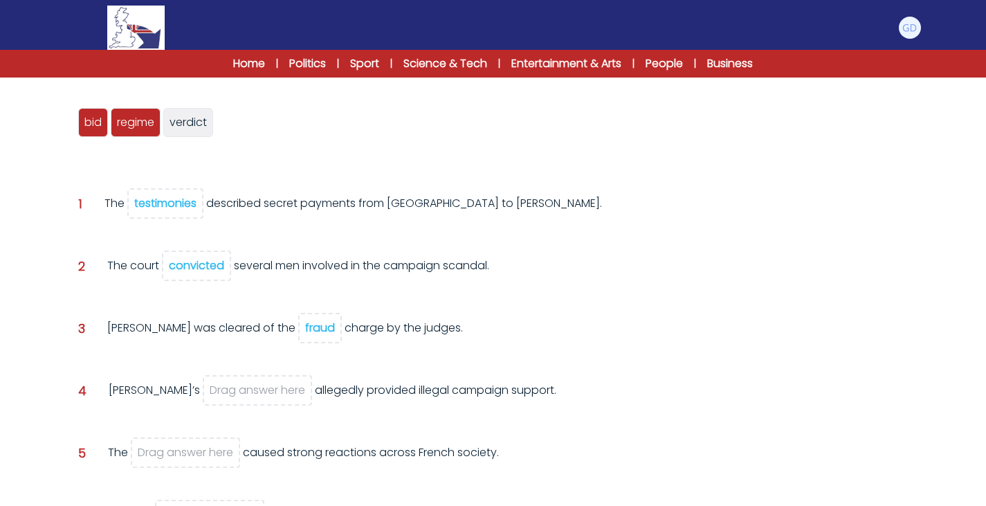
scroll to position [163, 0]
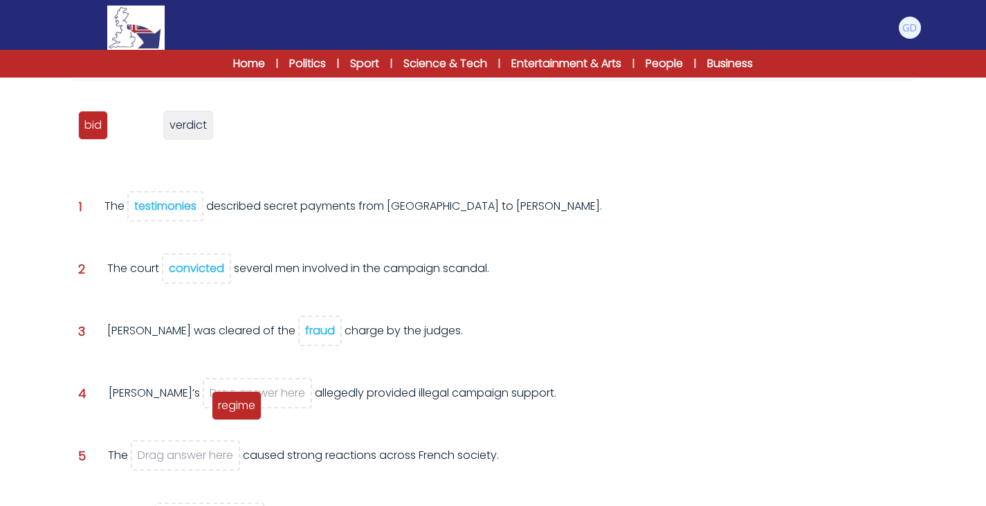
drag, startPoint x: 129, startPoint y: 130, endPoint x: 230, endPoint y: 409, distance: 296.6
click at [230, 409] on span "regime" at bounding box center [236, 405] width 37 height 16
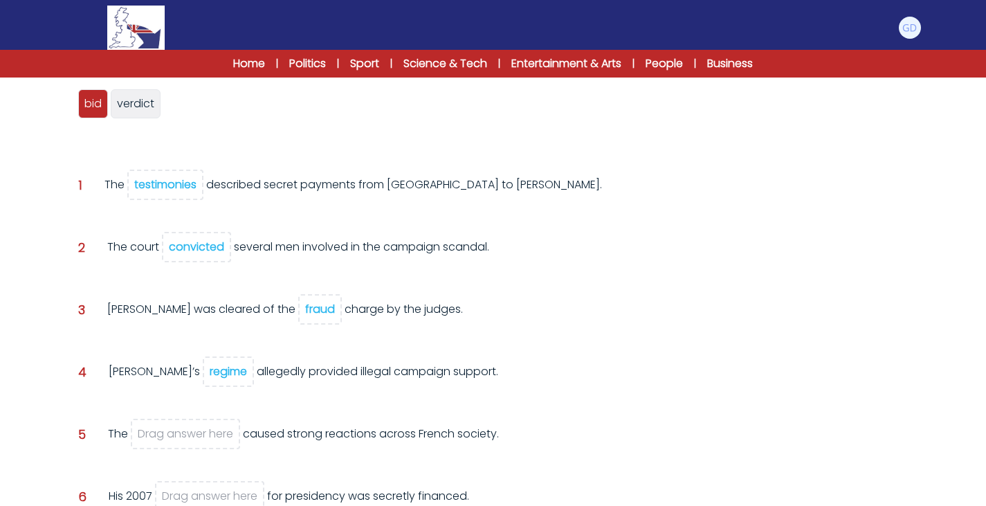
scroll to position [172, 0]
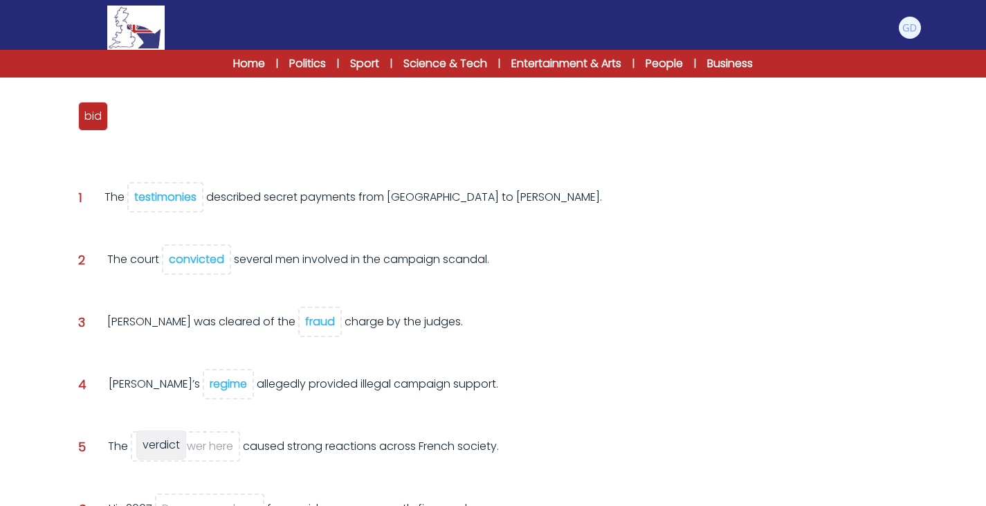
drag, startPoint x: 146, startPoint y: 113, endPoint x: 172, endPoint y: 444, distance: 331.7
click at [172, 444] on span "verdict" at bounding box center [161, 445] width 37 height 16
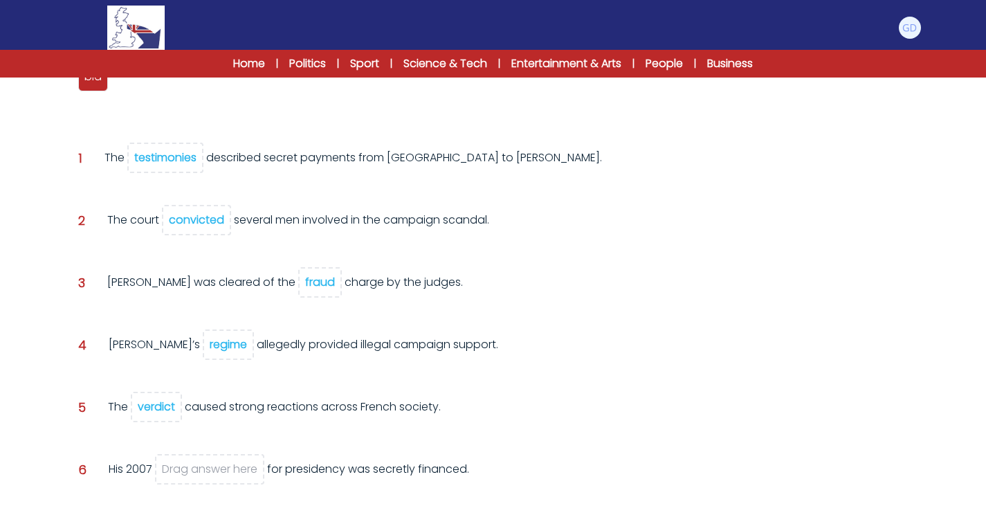
scroll to position [200, 0]
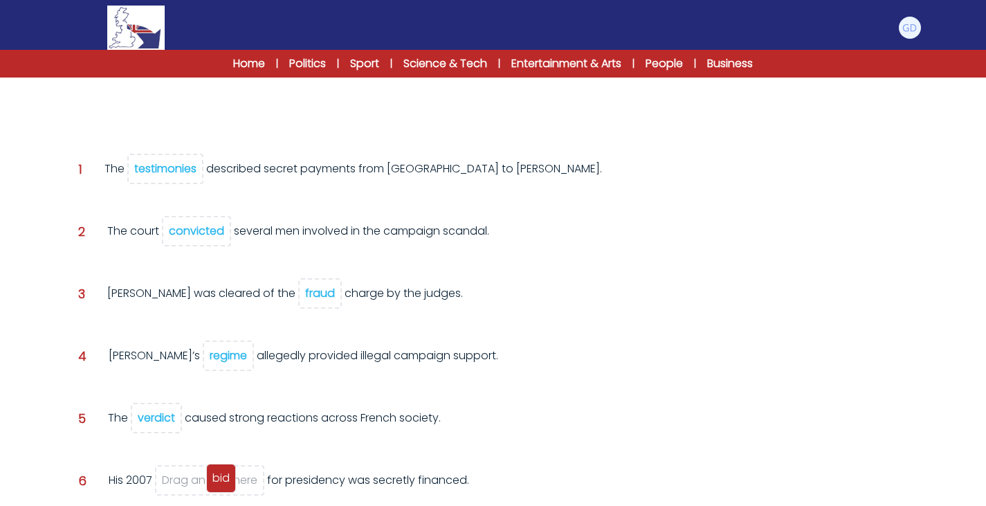
drag, startPoint x: 100, startPoint y: 93, endPoint x: 228, endPoint y: 484, distance: 410.7
click at [228, 484] on span "bid" at bounding box center [220, 478] width 17 height 16
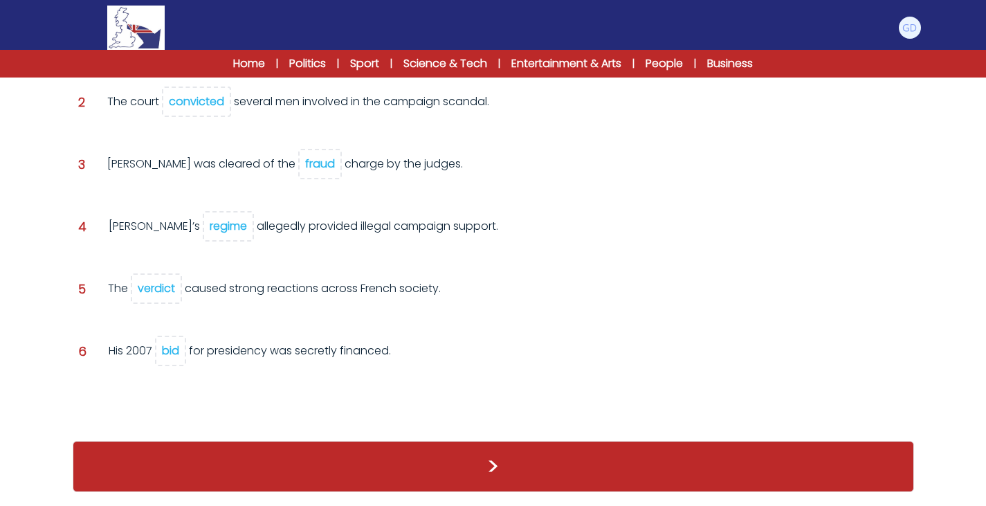
scroll to position [298, 0]
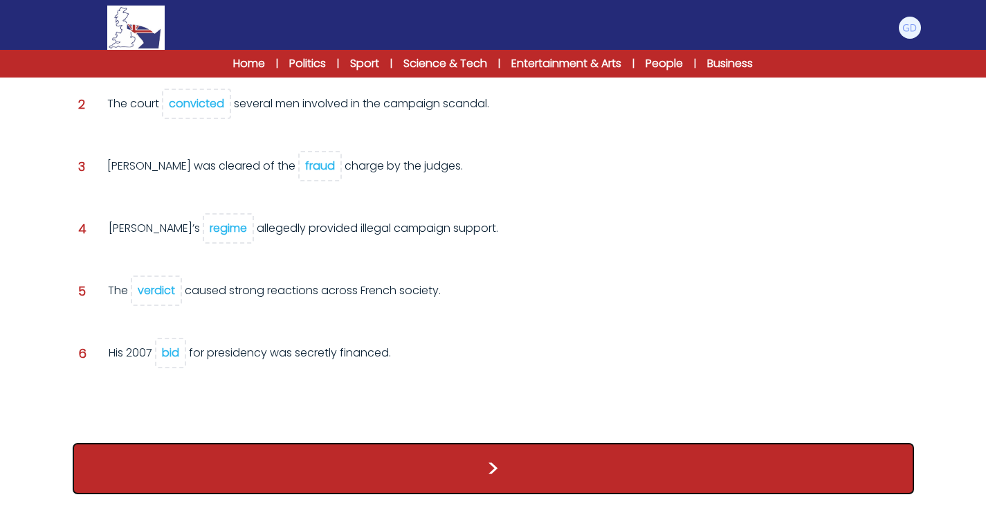
click at [300, 464] on button ">" at bounding box center [493, 468] width 841 height 51
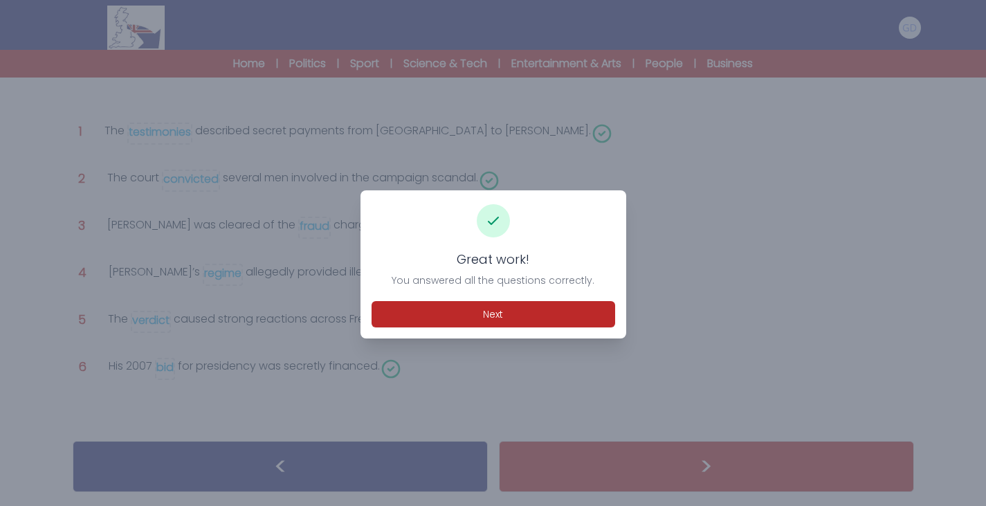
scroll to position [208, 0]
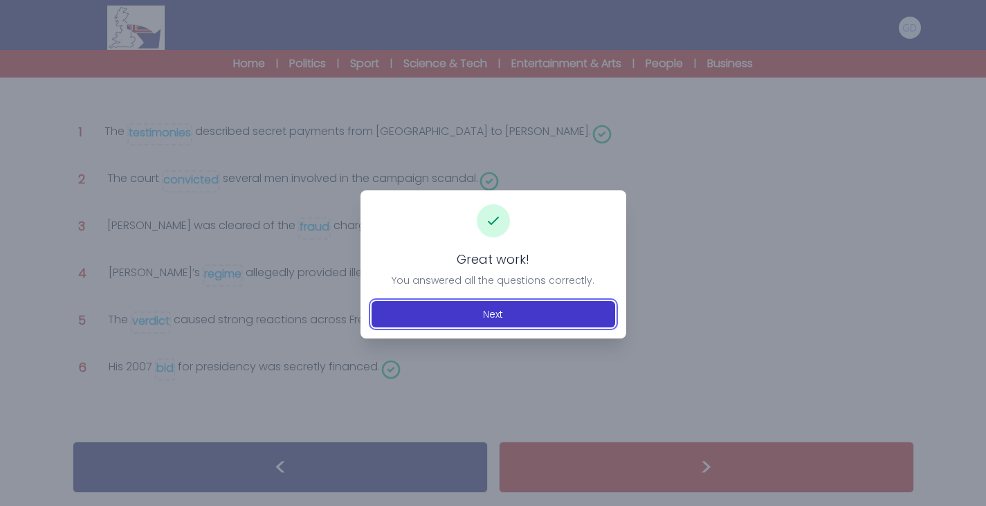
click at [493, 309] on button "Next" at bounding box center [494, 314] width 244 height 26
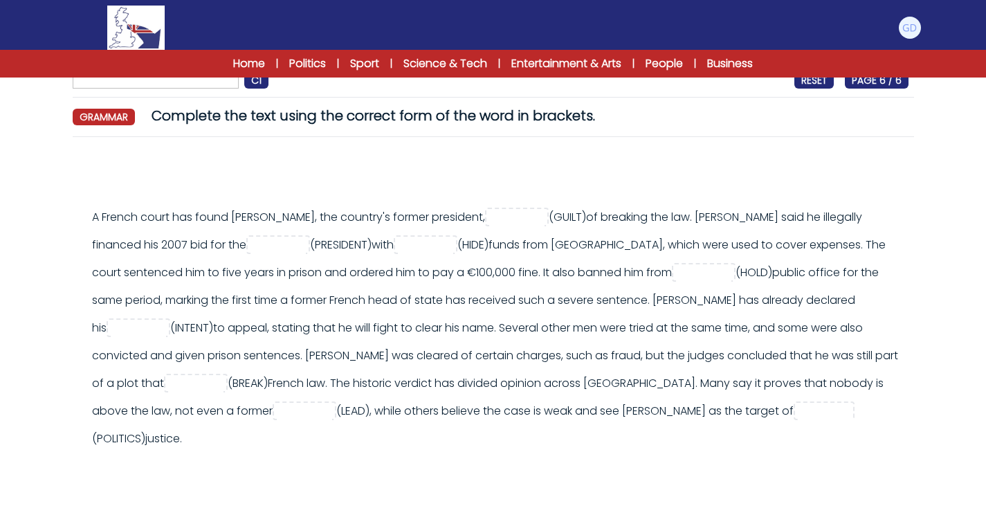
scroll to position [105, 0]
click at [537, 212] on input "text" at bounding box center [516, 218] width 55 height 17
type input "******"
click at [787, 221] on div "A French court has found Nicolas Sarkozy, the country's former president, *****…" at bounding box center [500, 328] width 816 height 249
click at [267, 250] on input "text" at bounding box center [277, 246] width 55 height 17
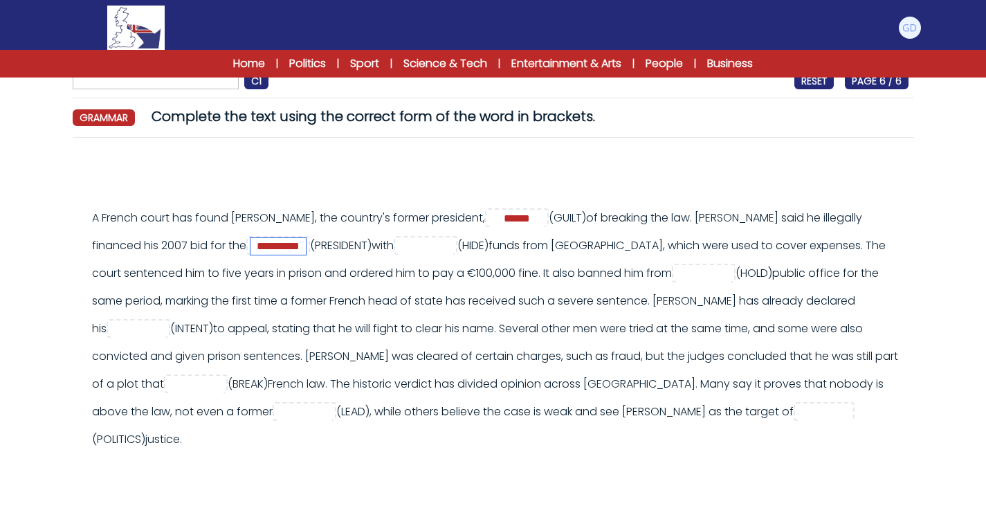
type input "**********"
click at [398, 248] on input "text" at bounding box center [425, 246] width 55 height 17
type input "******"
click at [524, 297] on div "A French court has found Nicolas Sarkozy, the country's former president, *****…" at bounding box center [500, 328] width 816 height 249
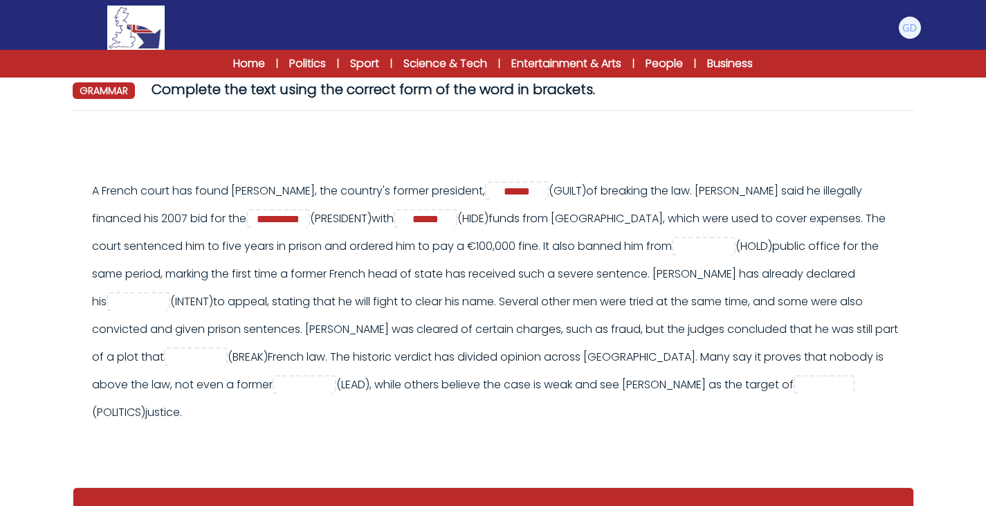
scroll to position [133, 0]
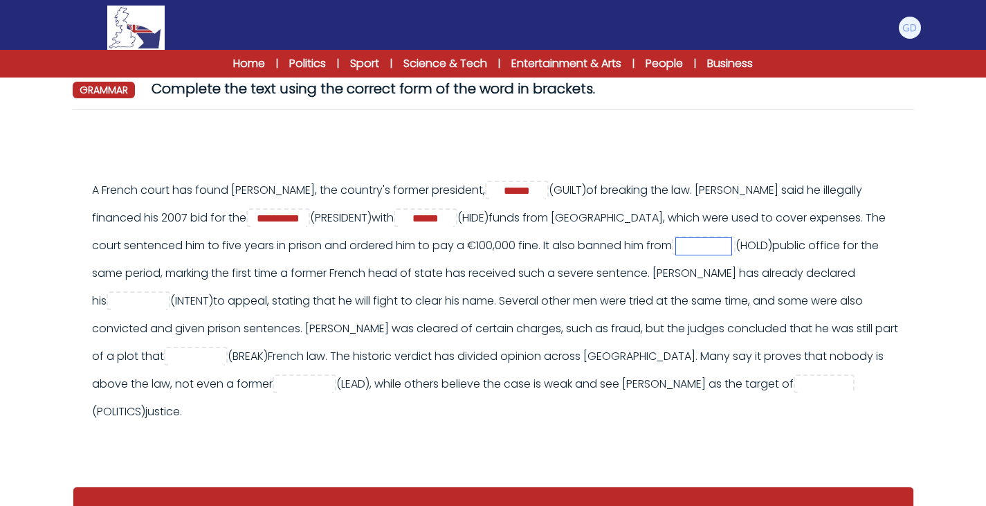
click at [686, 249] on input "text" at bounding box center [703, 246] width 55 height 17
type input "*******"
click at [693, 309] on div "A French court has found Nicolas Sarkozy, the country's former president, *****…" at bounding box center [500, 300] width 816 height 249
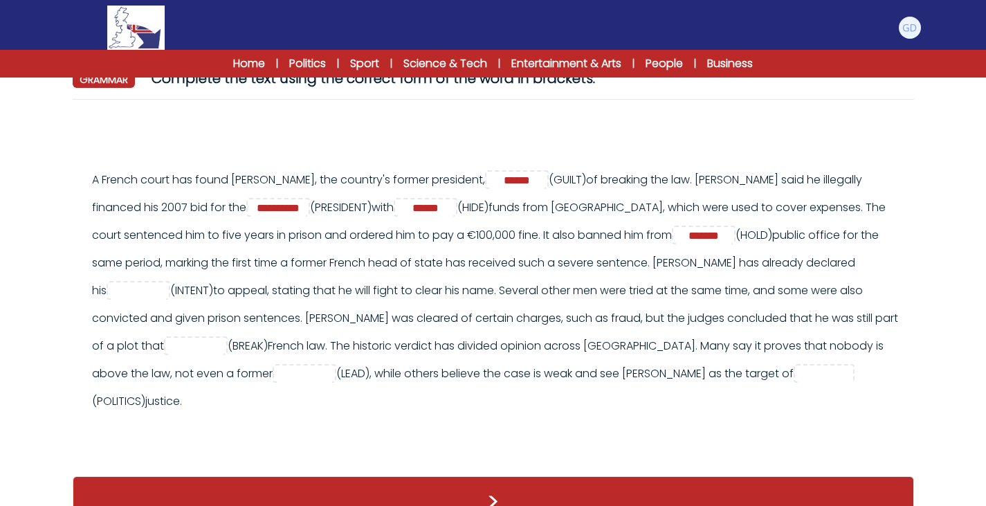
scroll to position [144, 0]
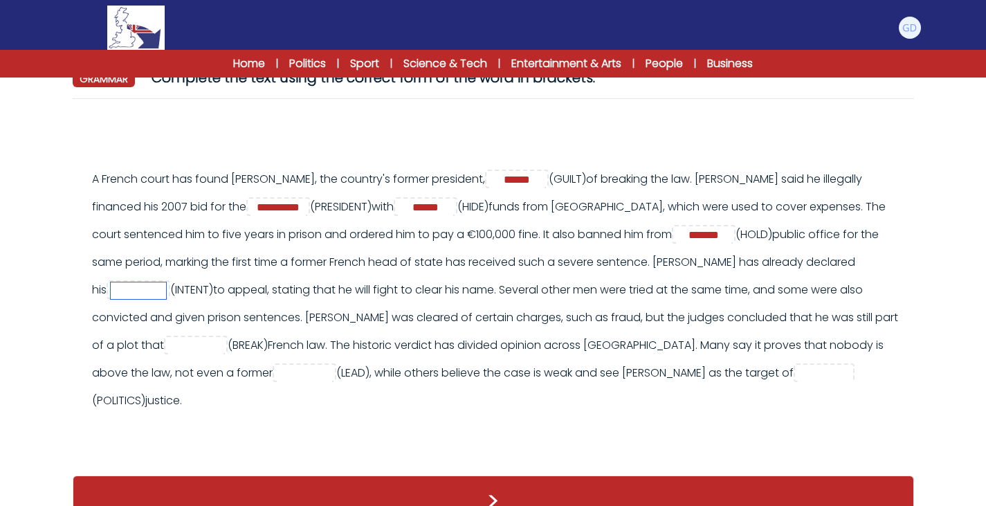
click at [152, 296] on input "text" at bounding box center [138, 290] width 55 height 17
type input "*********"
click at [325, 295] on div "A French court has found Nicolas Sarkozy, the country's former president, *****…" at bounding box center [500, 289] width 816 height 249
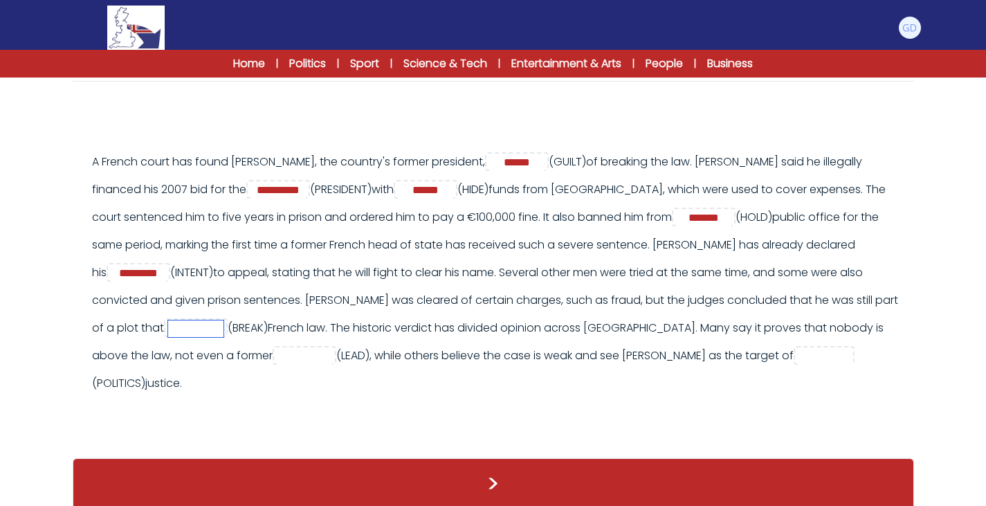
click at [204, 324] on input "text" at bounding box center [195, 328] width 55 height 17
type input "*****"
click at [505, 301] on div "A French court has found Nicolas Sarkozy, the country's former president, *****…" at bounding box center [500, 272] width 816 height 249
click at [277, 356] on input "text" at bounding box center [304, 356] width 55 height 17
type input "******"
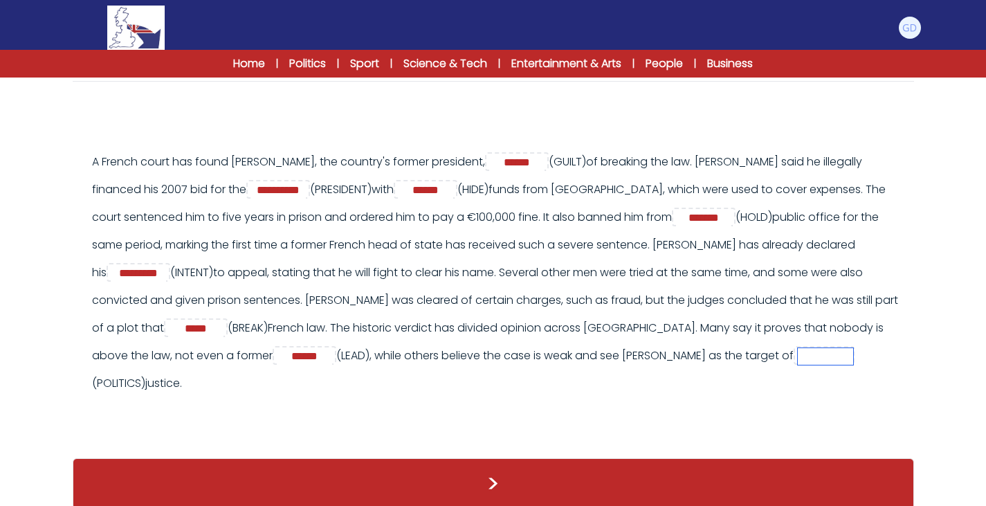
click at [798, 361] on input "text" at bounding box center [825, 356] width 55 height 17
type input "*********"
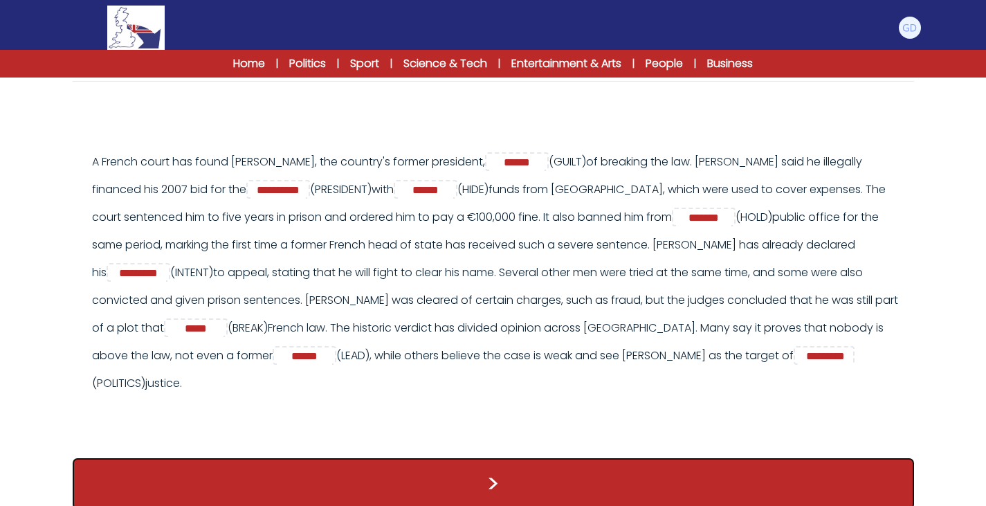
click at [605, 475] on button ">" at bounding box center [493, 483] width 841 height 51
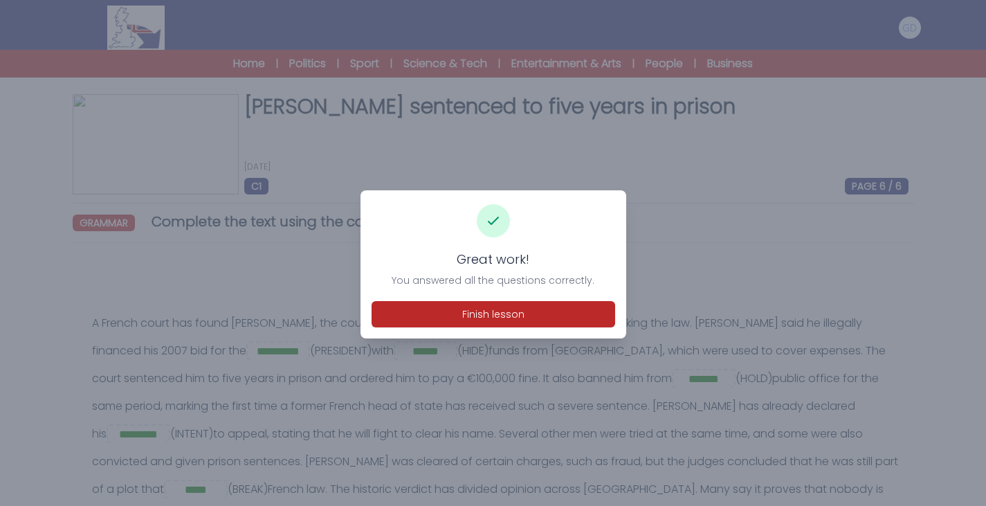
click at [530, 300] on div "Great work! You answered all the questions correctly. Finish lesson" at bounding box center [493, 264] width 266 height 148
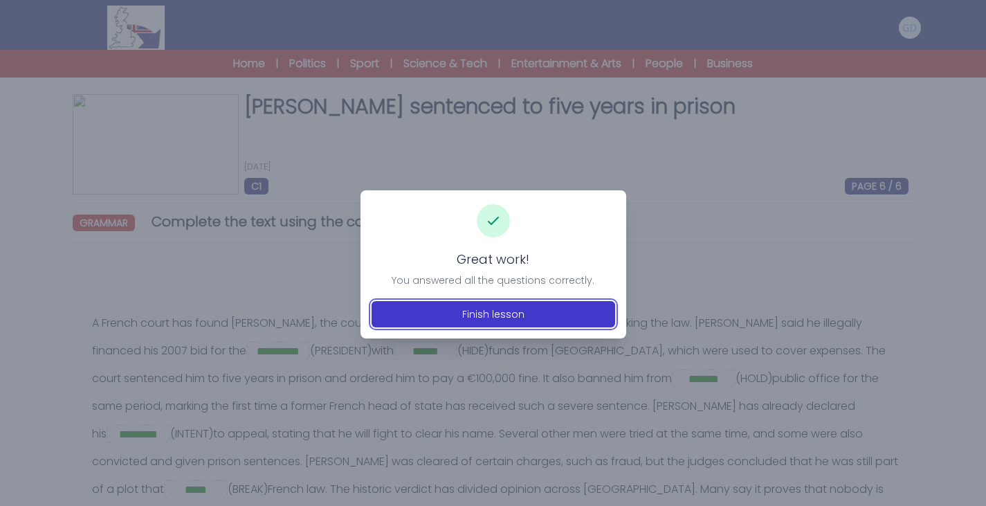
click at [525, 310] on button "Finish lesson" at bounding box center [494, 314] width 244 height 26
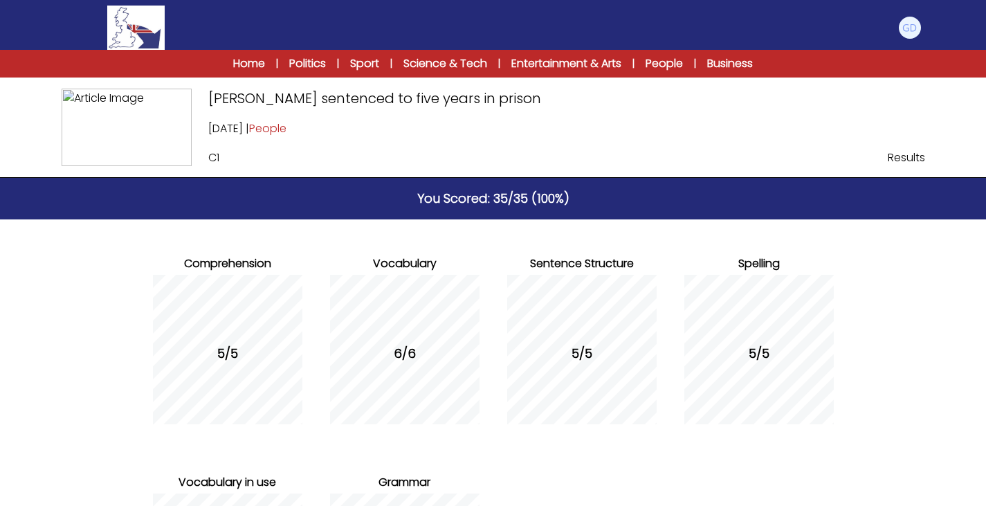
click at [480, 232] on div "Comprehension 5/5 Vocabulary 6/6 Sentence Structure 5/5" at bounding box center [493, 448] width 709 height 459
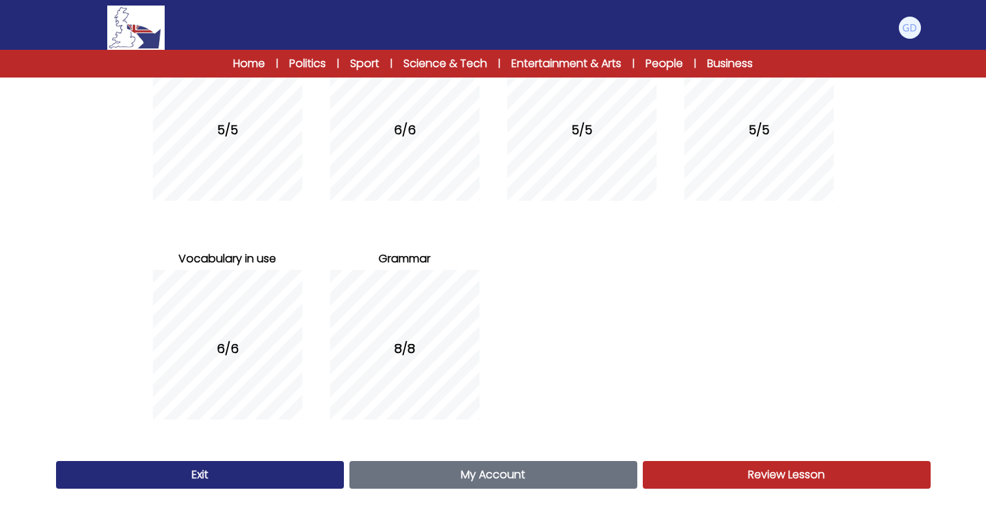
scroll to position [234, 0]
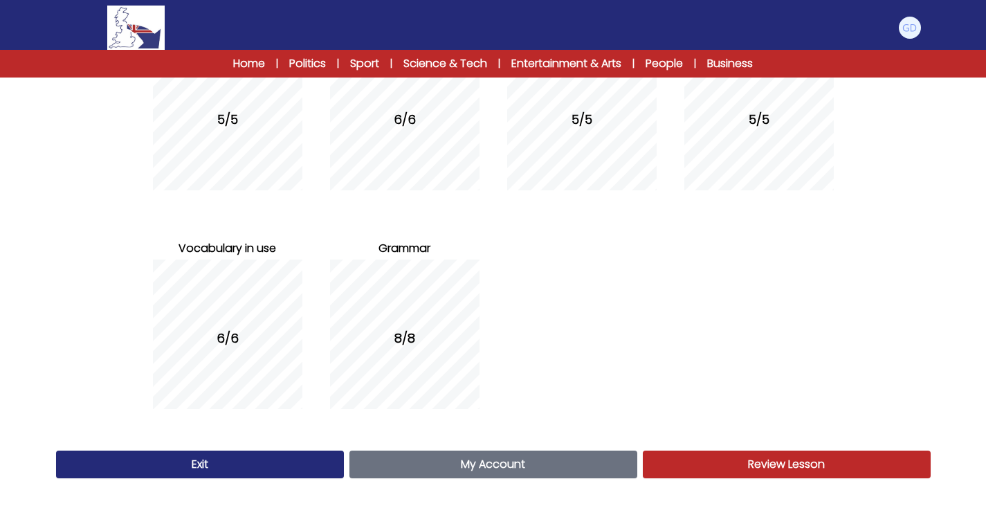
click at [567, 465] on link "My Account Account" at bounding box center [493, 464] width 288 height 28
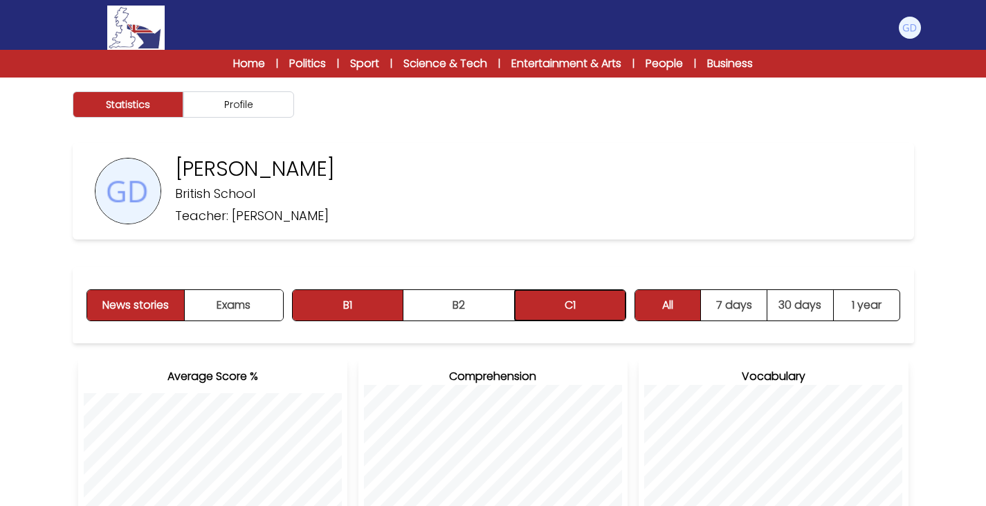
click at [562, 309] on button "C1" at bounding box center [570, 305] width 111 height 30
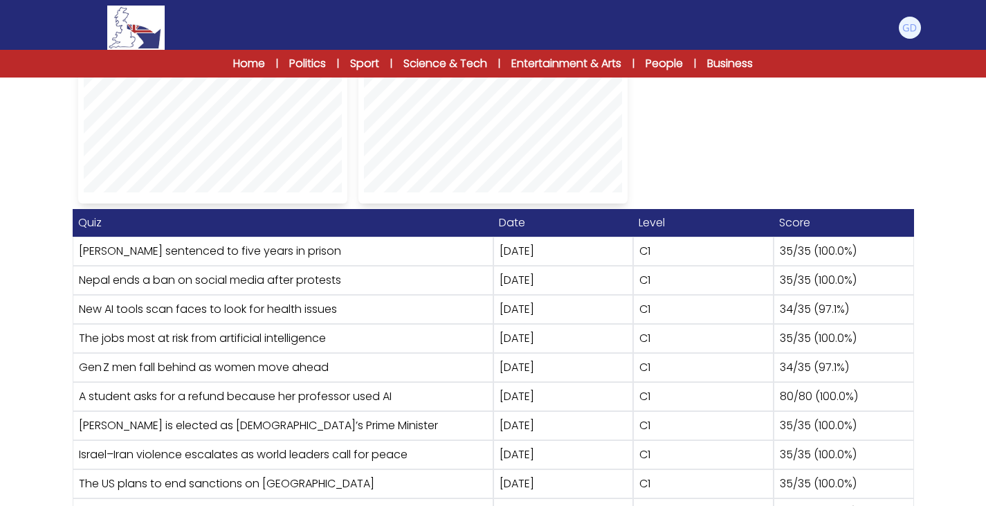
scroll to position [820, 0]
